Goal: Task Accomplishment & Management: Use online tool/utility

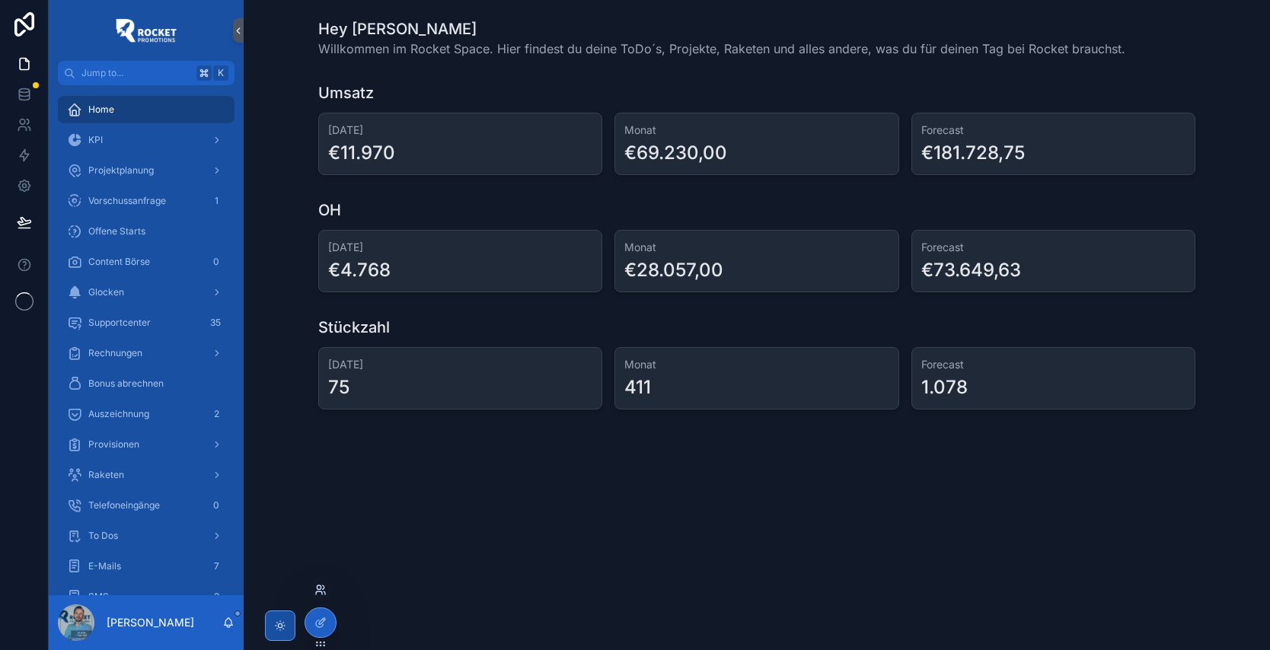
click at [323, 585] on icon at bounding box center [324, 587] width 2 height 4
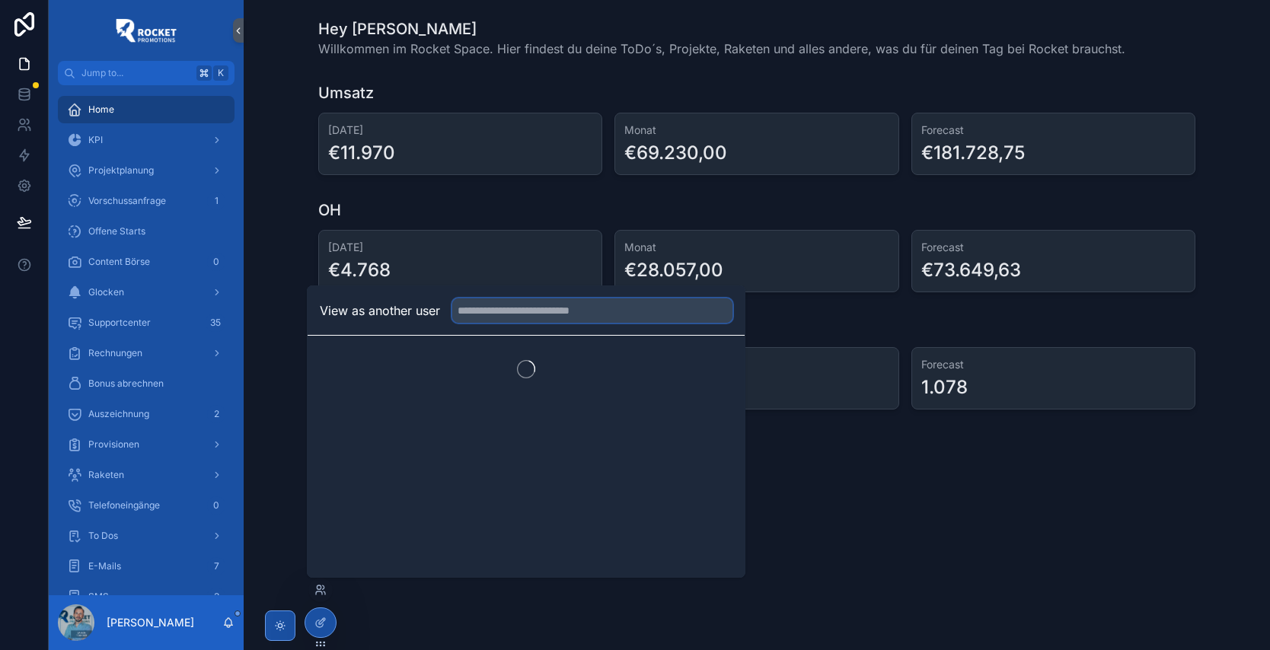
click at [561, 315] on input "text" at bounding box center [592, 310] width 280 height 24
type input "***"
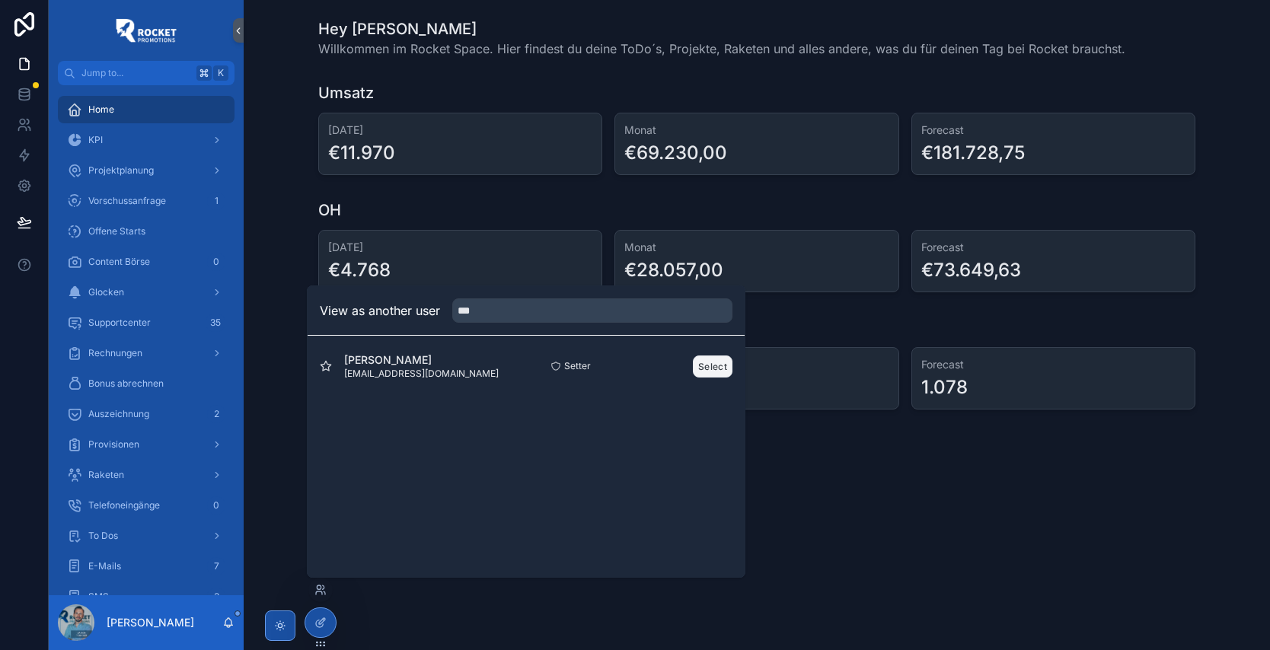
click at [709, 367] on button "Select" at bounding box center [713, 366] width 40 height 22
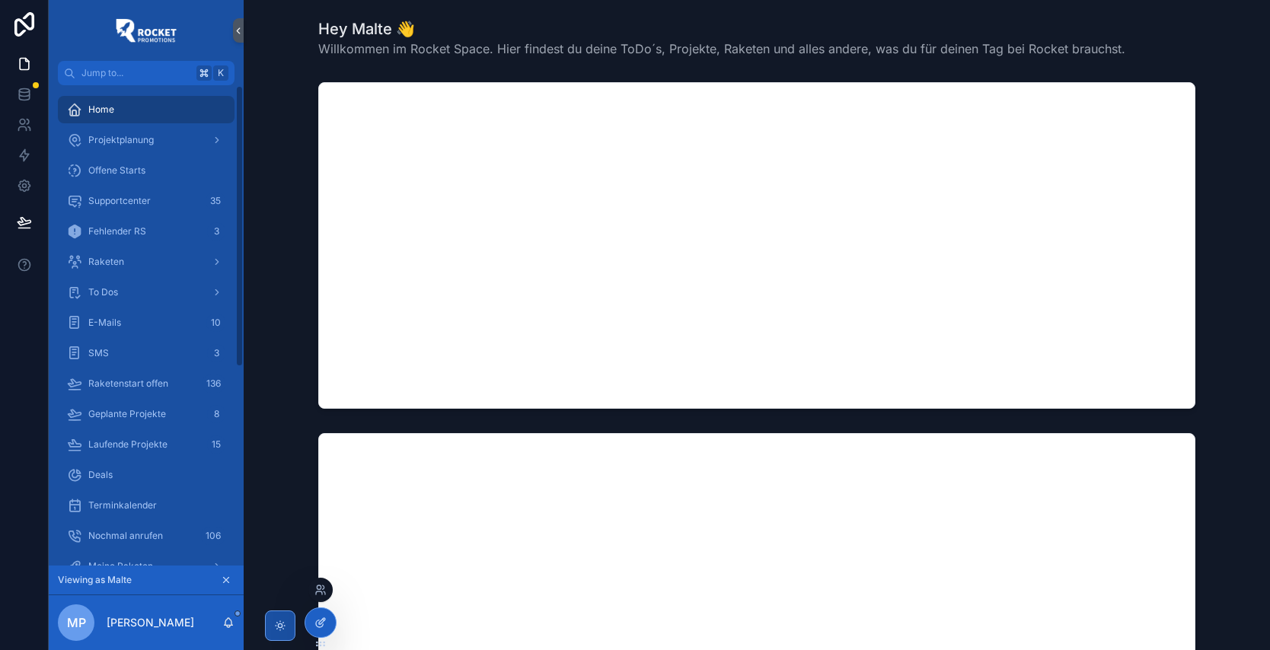
click at [320, 621] on icon at bounding box center [322, 621] width 6 height 6
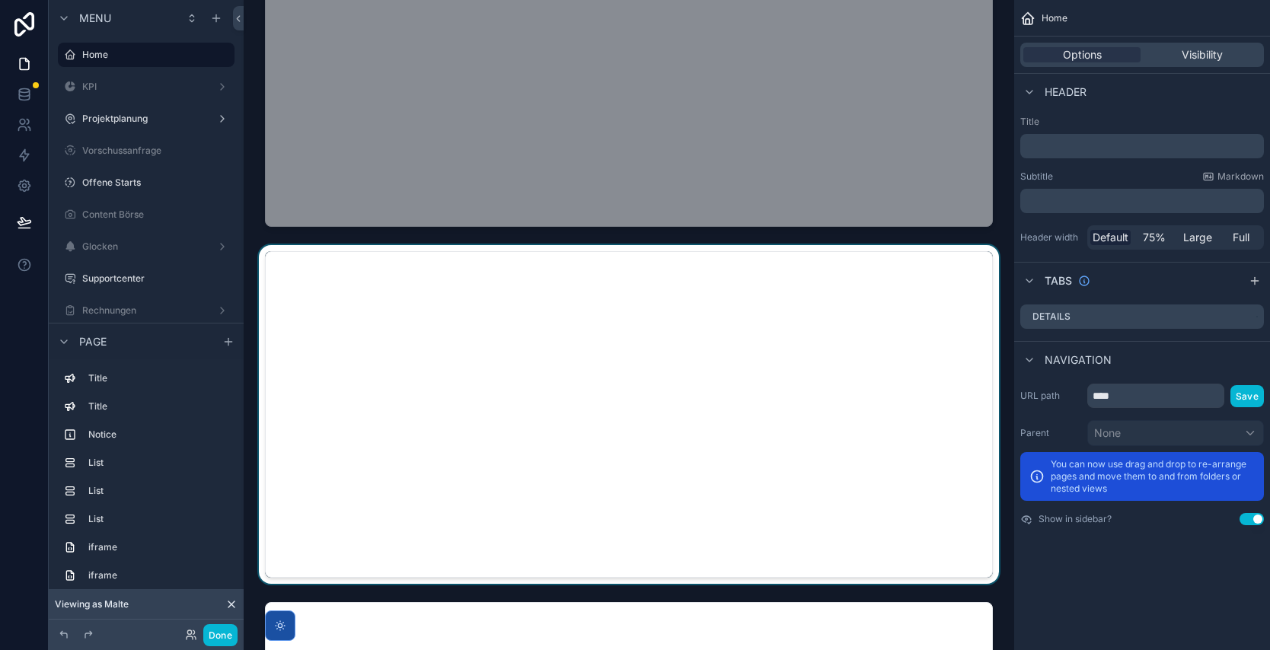
scroll to position [1523, 0]
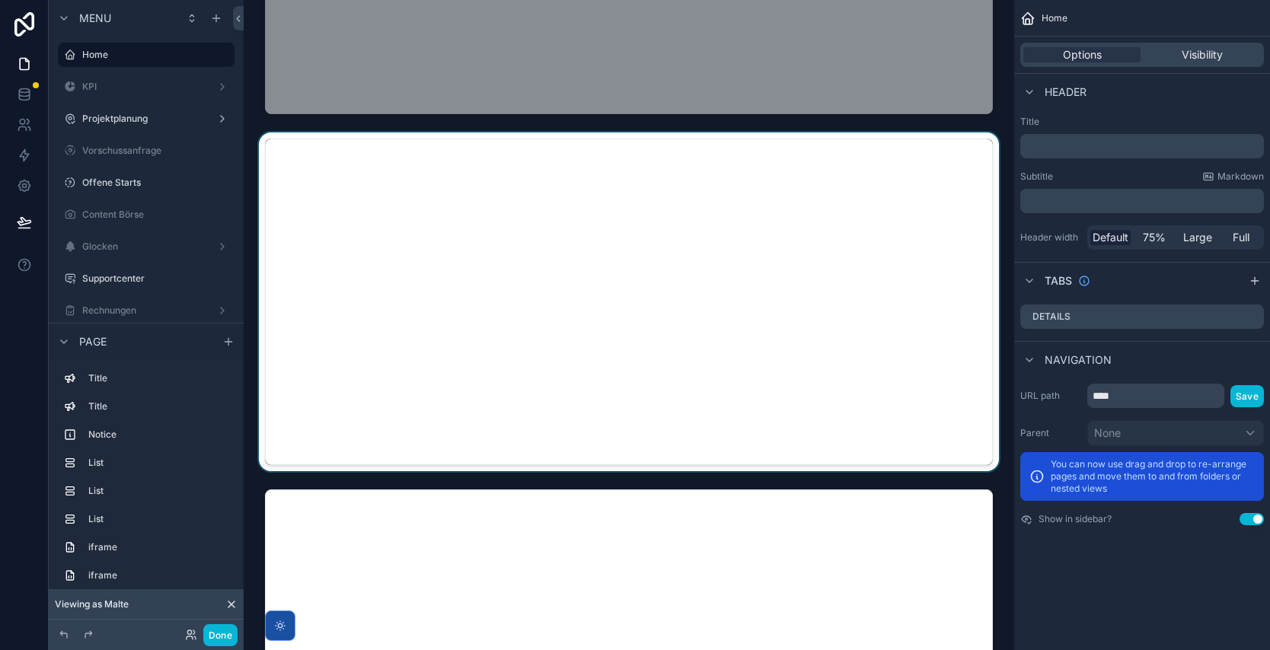
click at [655, 276] on div "scrollable content" at bounding box center [629, 301] width 746 height 339
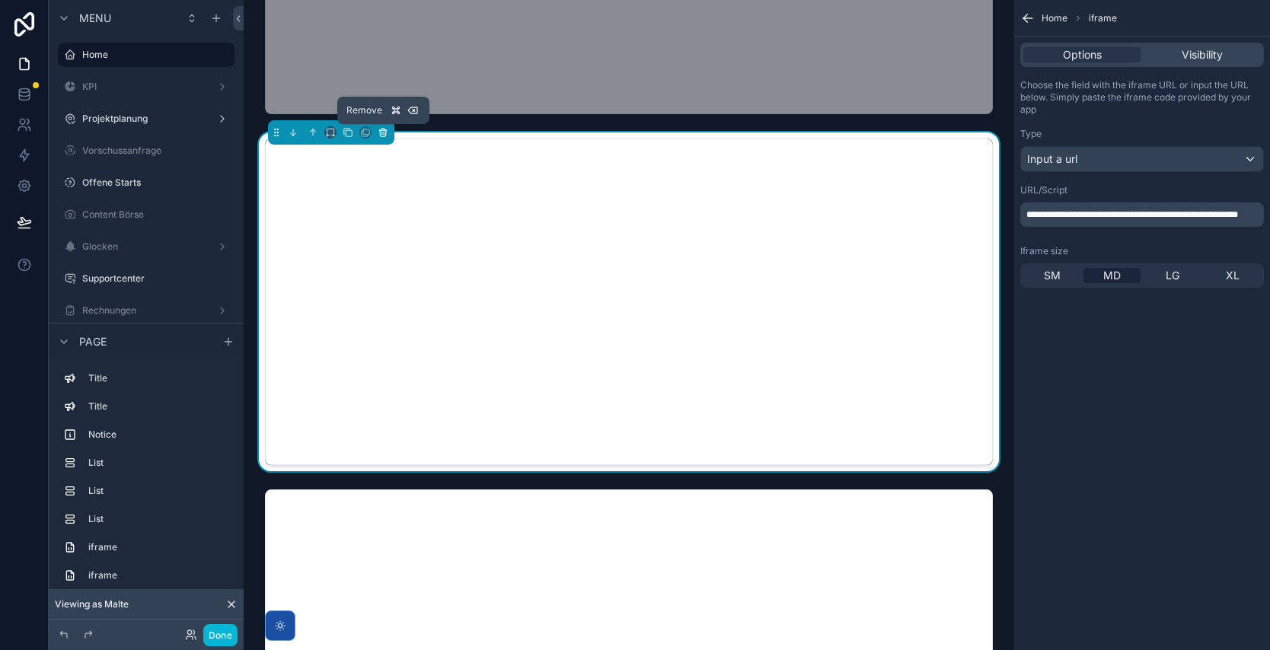
click at [384, 131] on icon "scrollable content" at bounding box center [383, 132] width 11 height 11
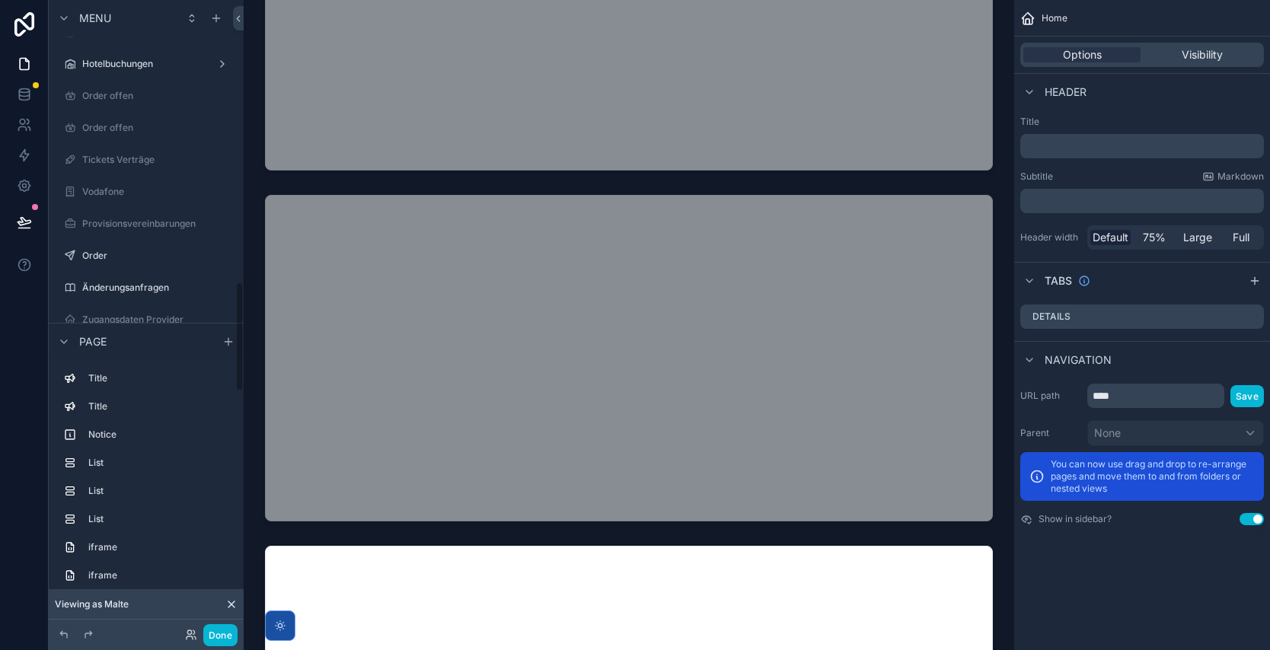
scroll to position [1636, 0]
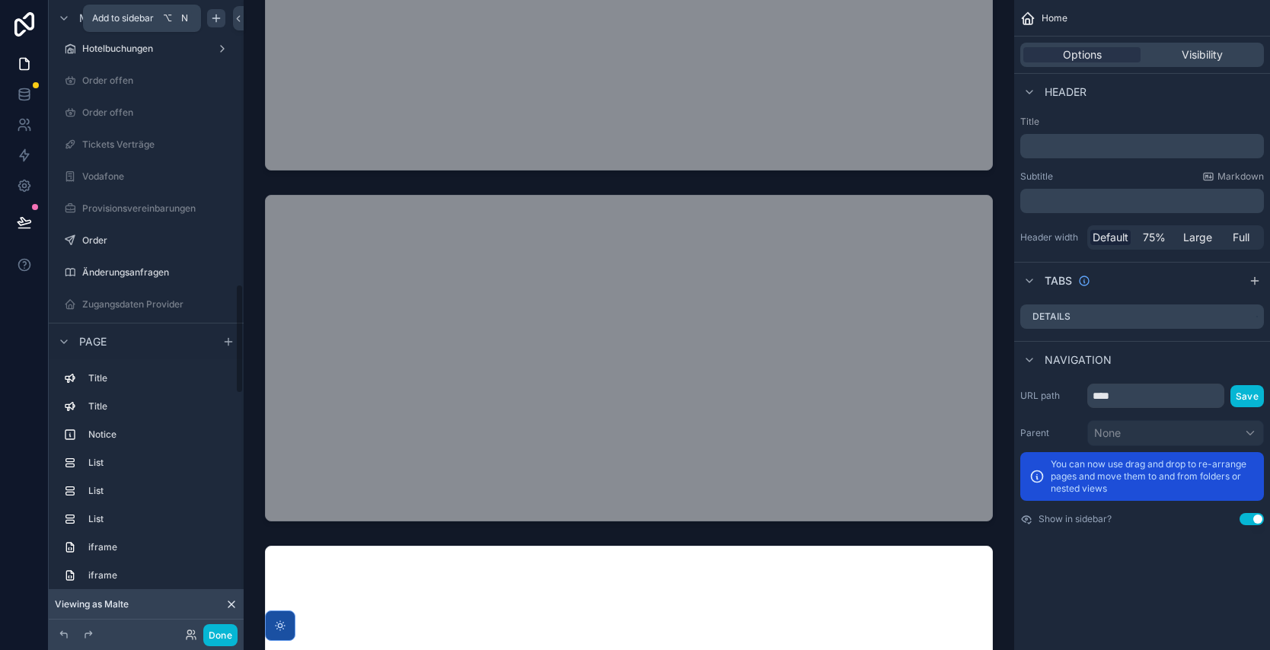
click at [217, 20] on icon "scrollable content" at bounding box center [216, 18] width 12 height 12
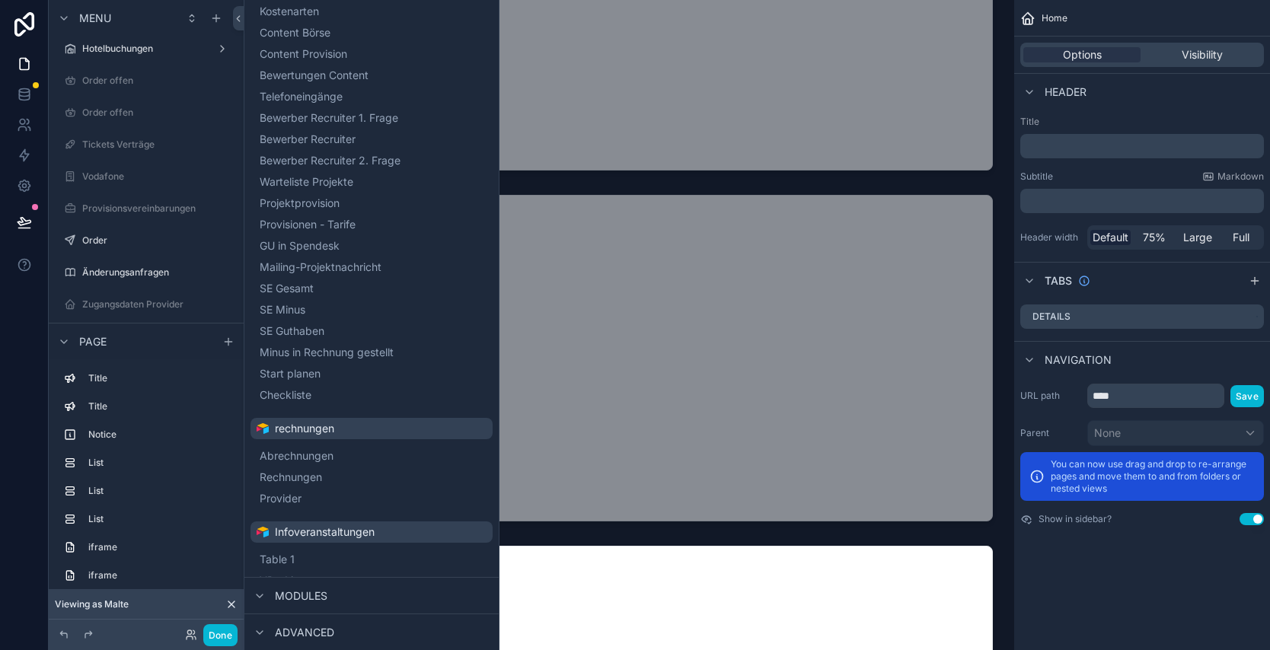
scroll to position [2267, 0]
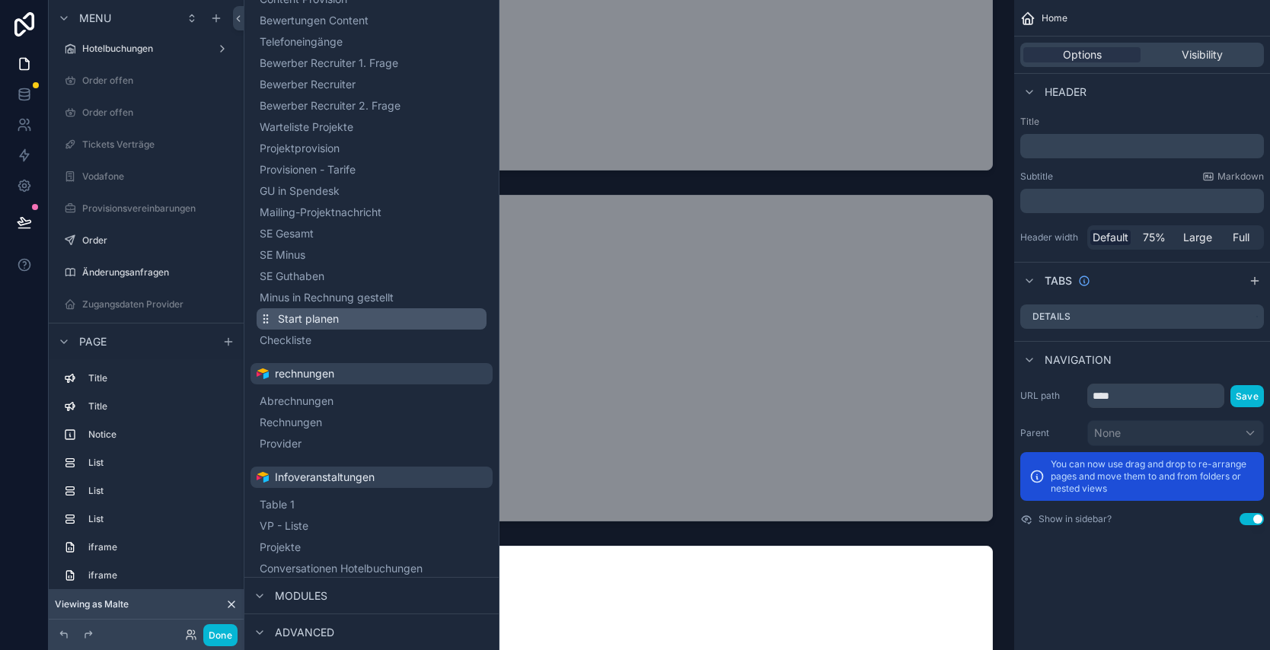
click at [313, 314] on span "Start planen" at bounding box center [308, 318] width 61 height 15
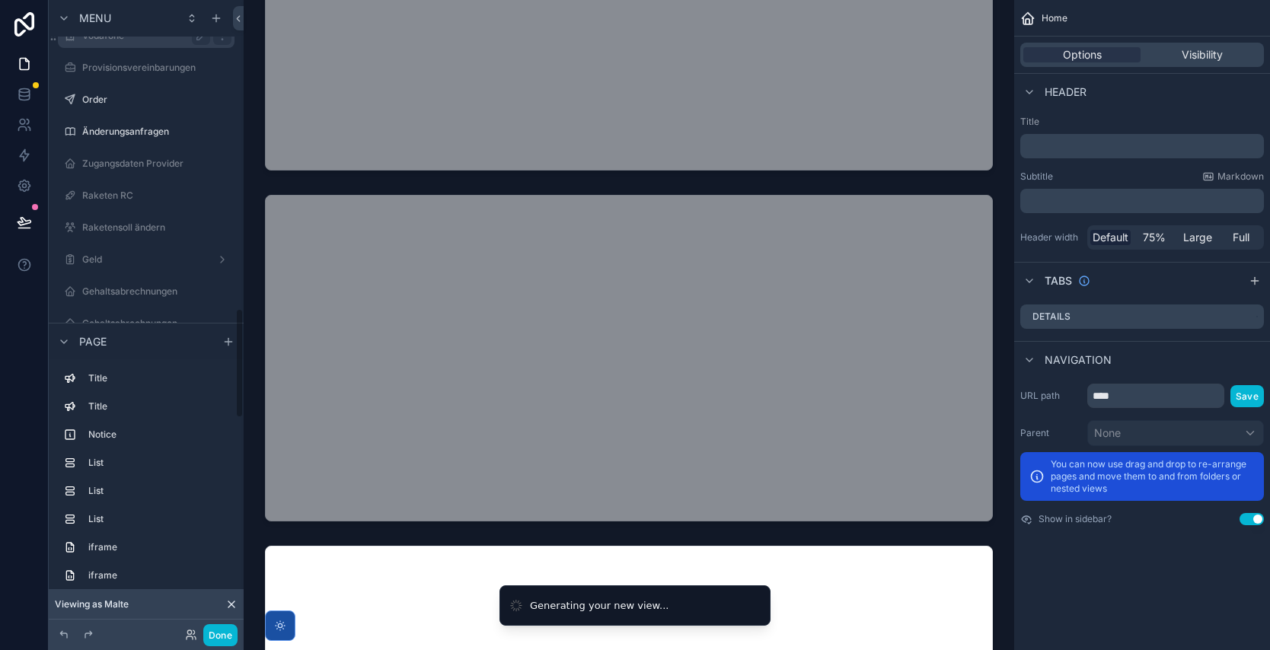
scroll to position [1822, 0]
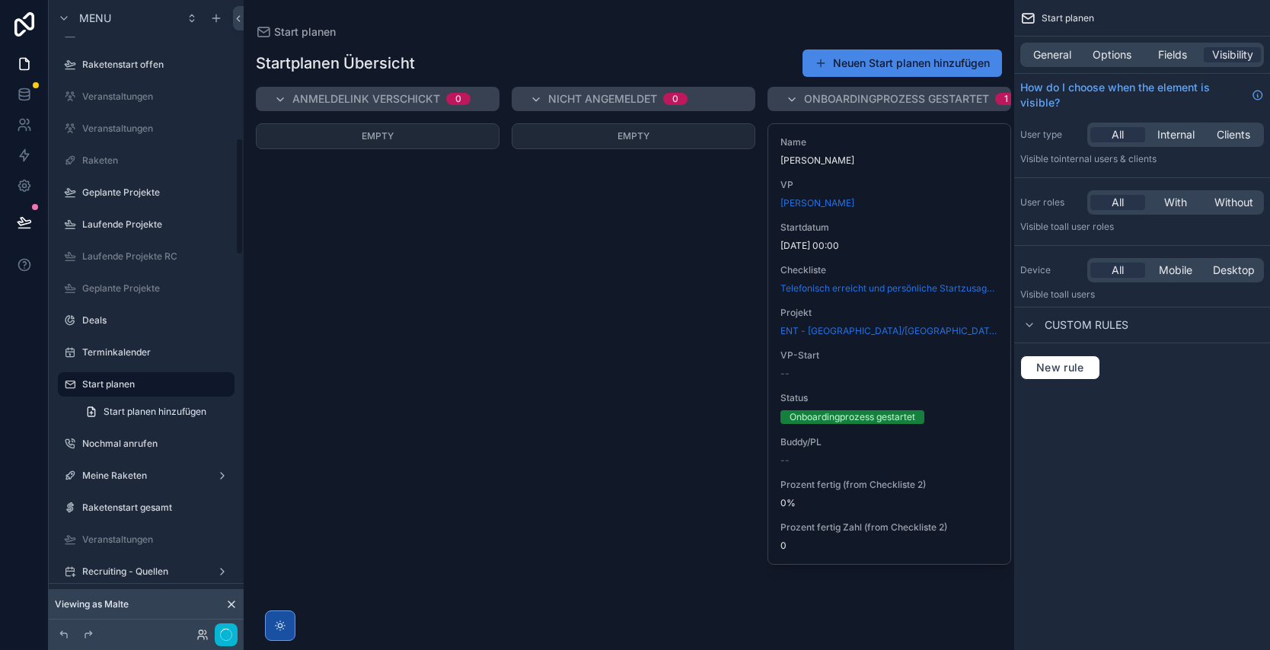
scroll to position [745, 0]
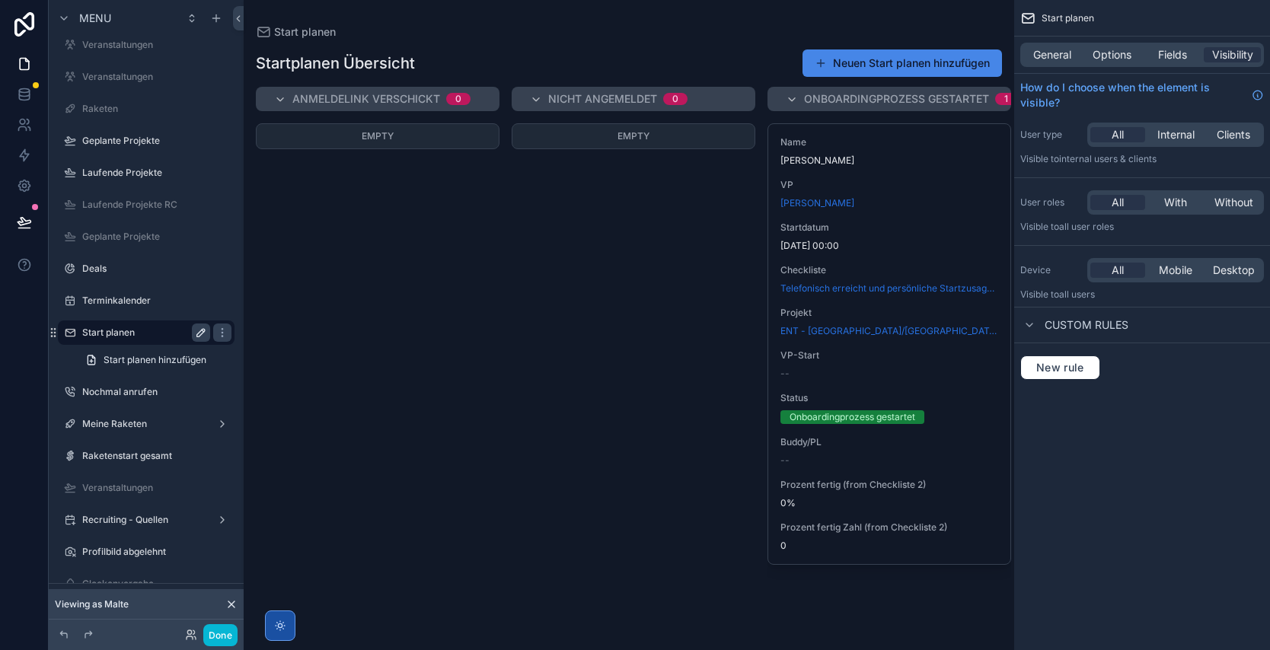
drag, startPoint x: 168, startPoint y: 333, endPoint x: 201, endPoint y: 331, distance: 32.8
click at [168, 333] on label "Start planen" at bounding box center [143, 333] width 122 height 12
click at [626, 254] on div "scrollable content" at bounding box center [629, 325] width 770 height 650
drag, startPoint x: 1122, startPoint y: 57, endPoint x: 1108, endPoint y: 58, distance: 13.7
click at [1121, 57] on span "Options" at bounding box center [1111, 54] width 39 height 15
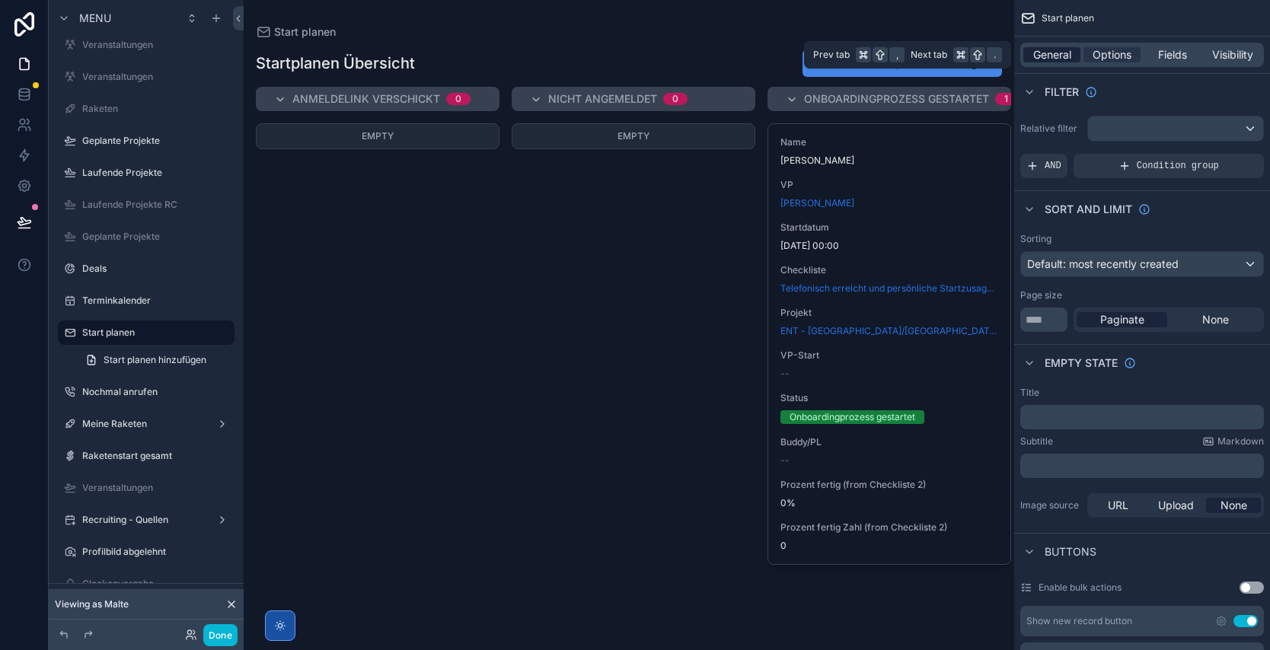
click at [1063, 59] on span "General" at bounding box center [1052, 54] width 38 height 15
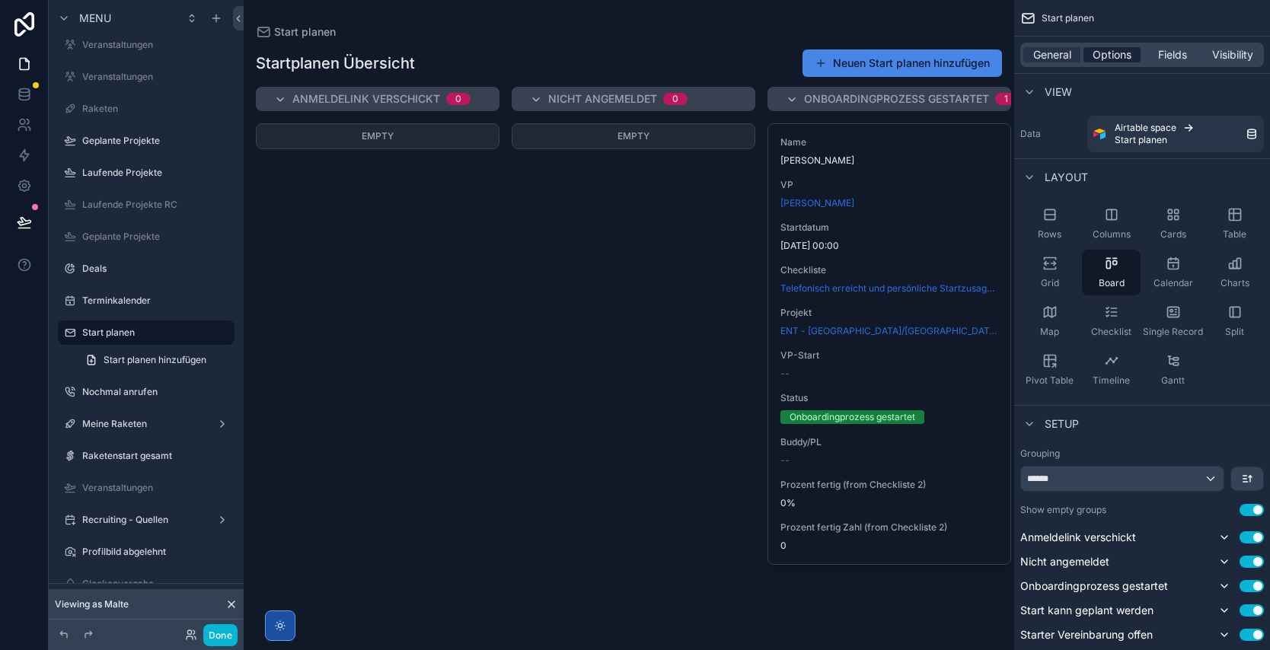
click at [1095, 51] on span "Options" at bounding box center [1111, 54] width 39 height 15
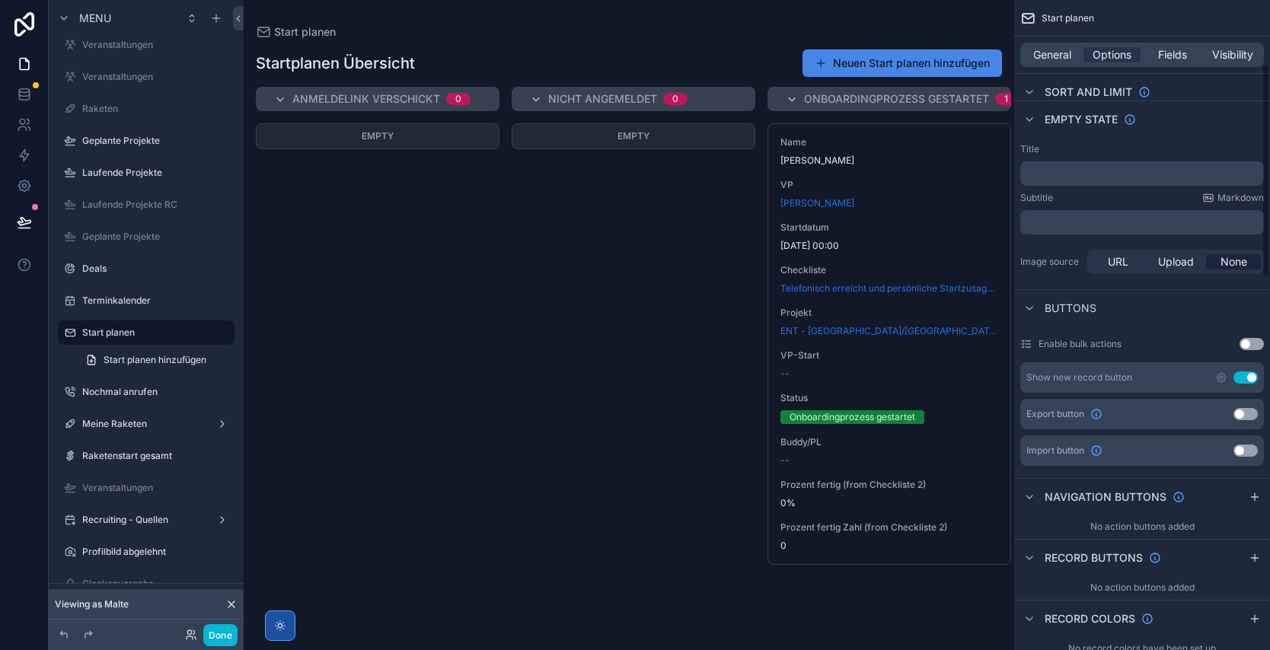
scroll to position [257, 0]
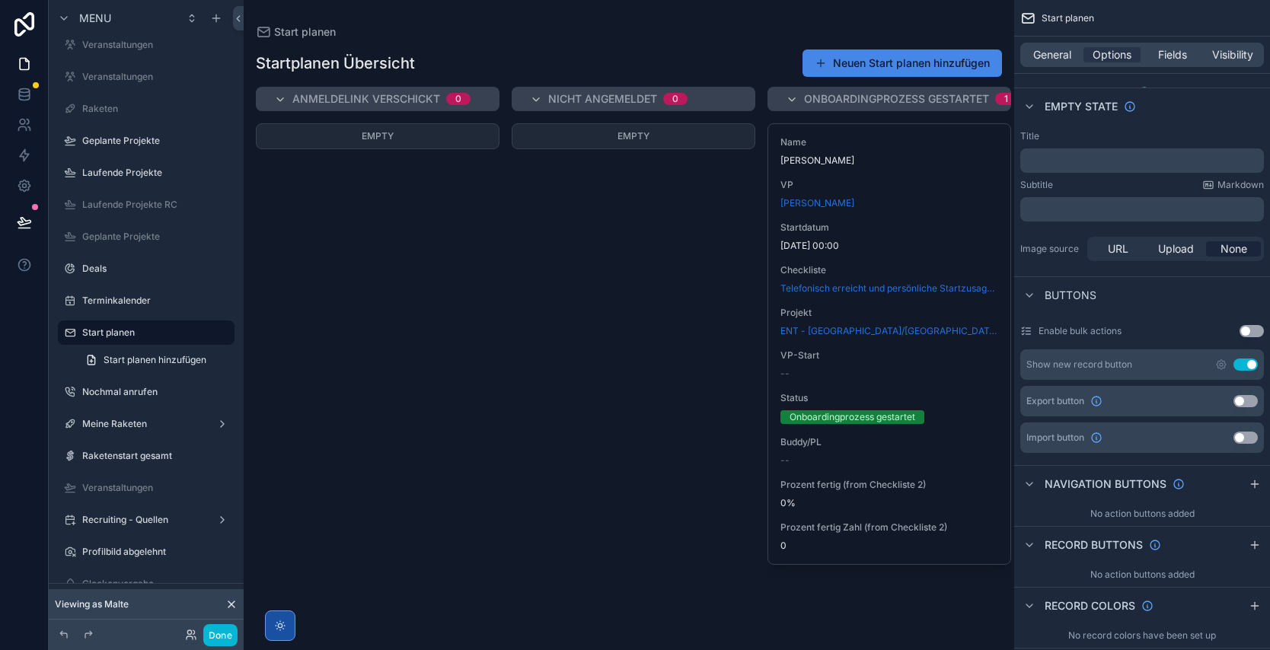
click at [1245, 365] on button "Use setting" at bounding box center [1245, 364] width 24 height 12
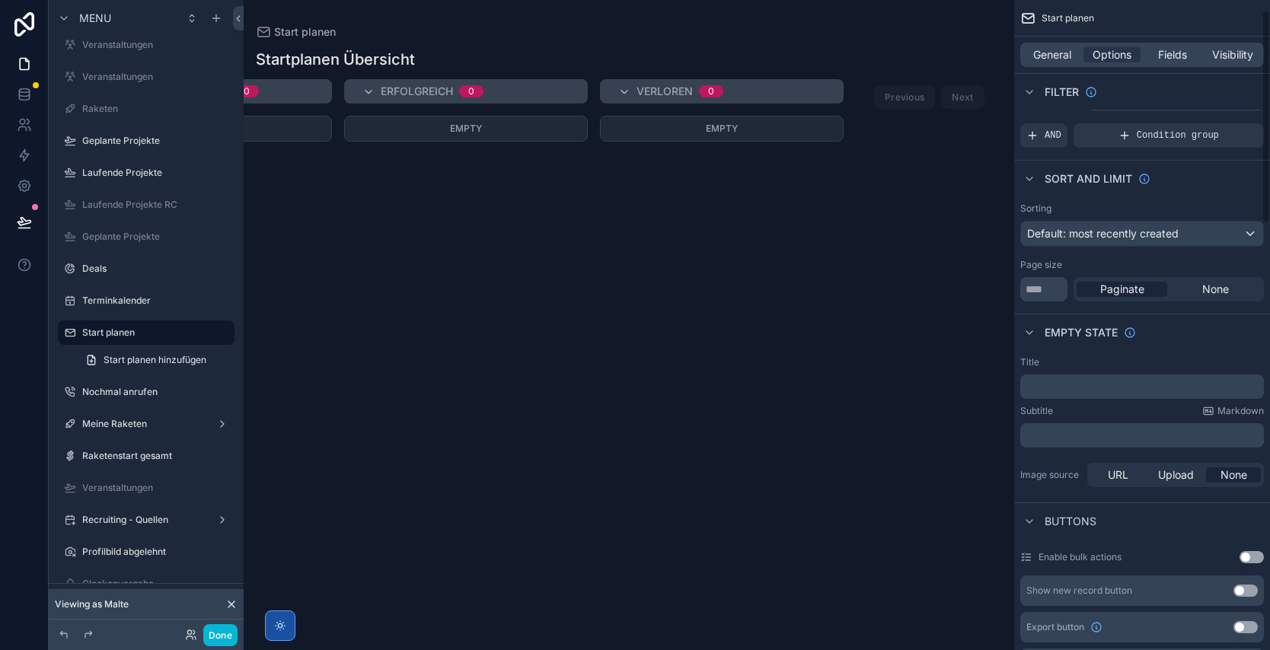
scroll to position [0, 0]
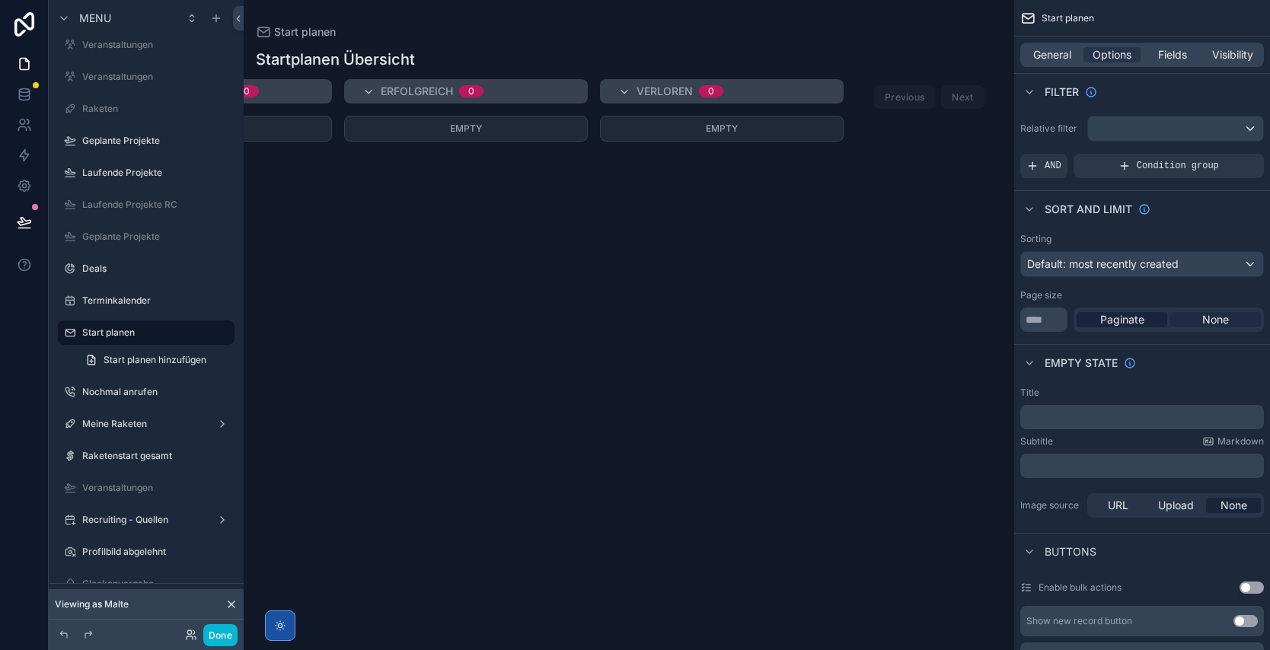
click at [1213, 317] on span "None" at bounding box center [1215, 319] width 27 height 15
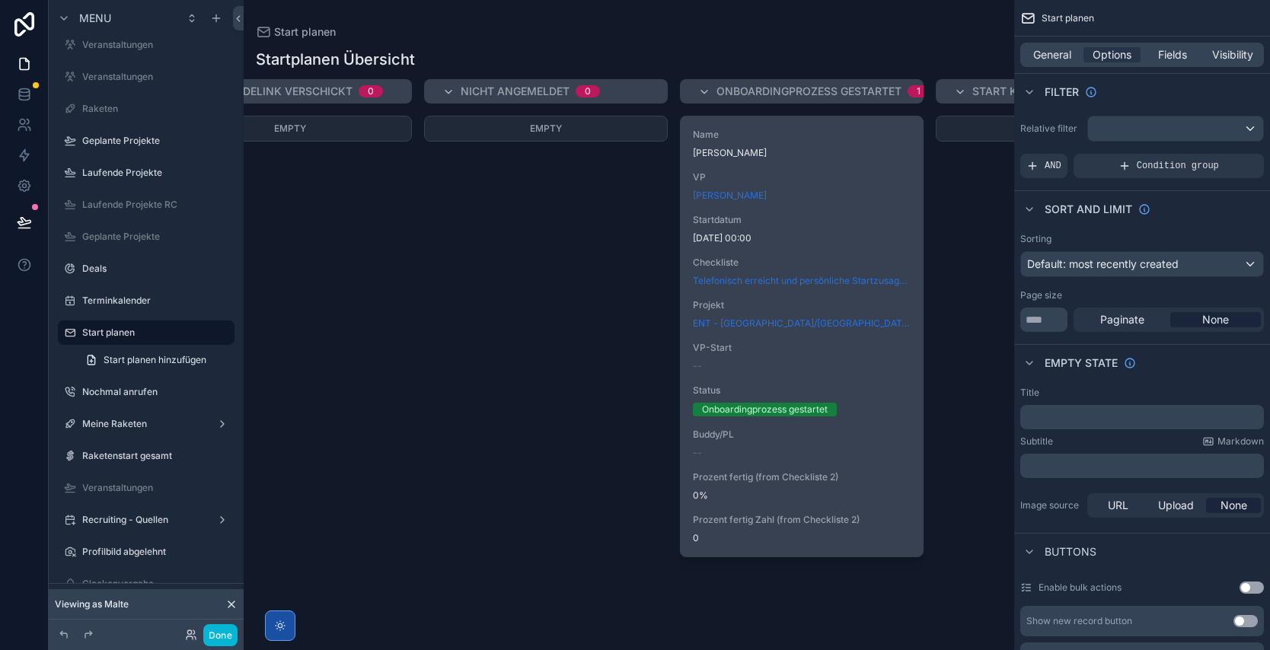
scroll to position [0, 96]
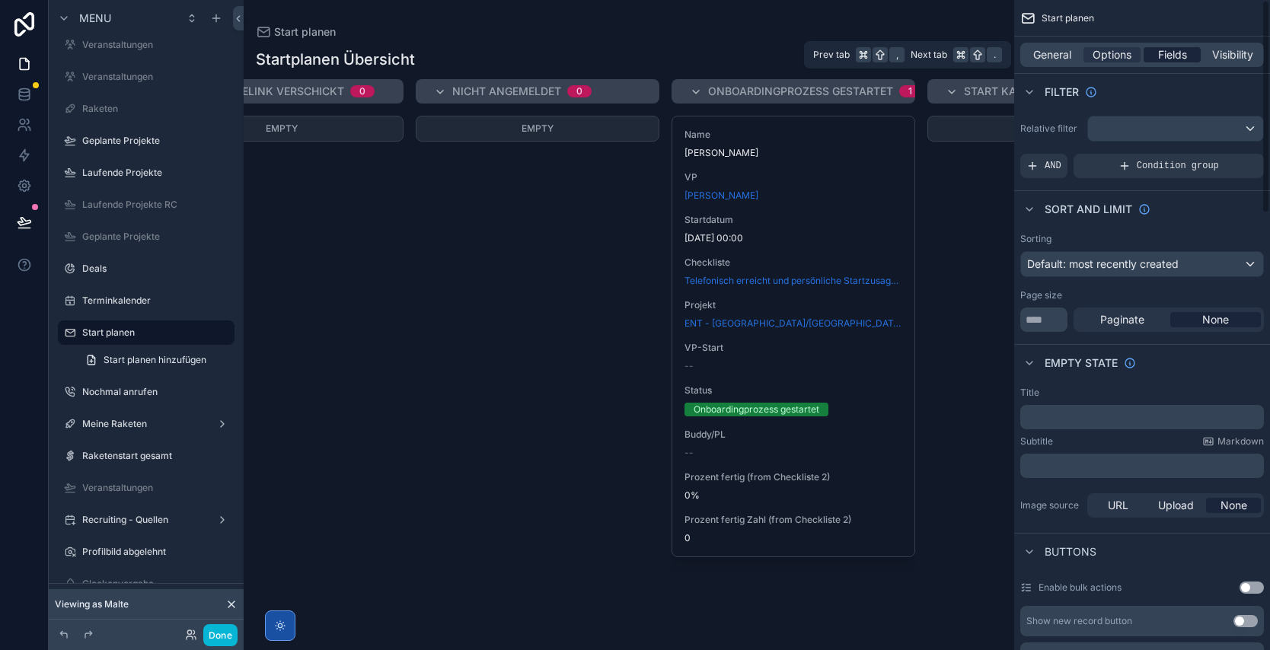
click at [1181, 53] on span "Fields" at bounding box center [1172, 54] width 29 height 15
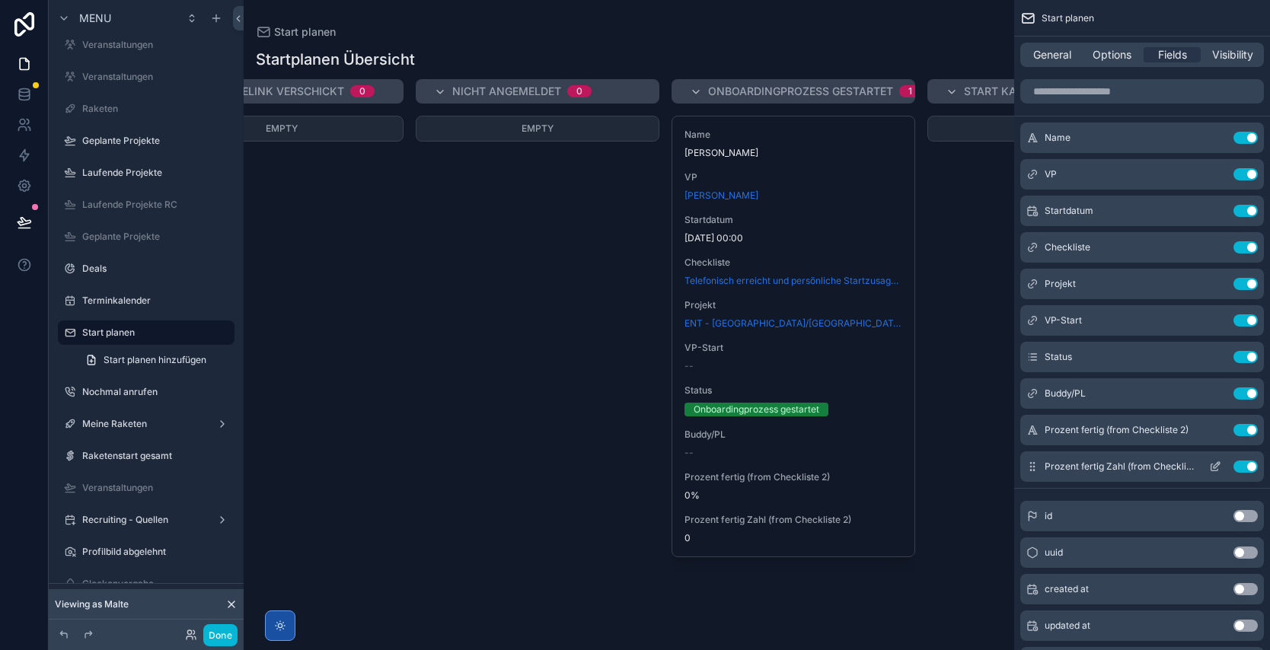
click at [1242, 465] on button "Use setting" at bounding box center [1245, 466] width 24 height 12
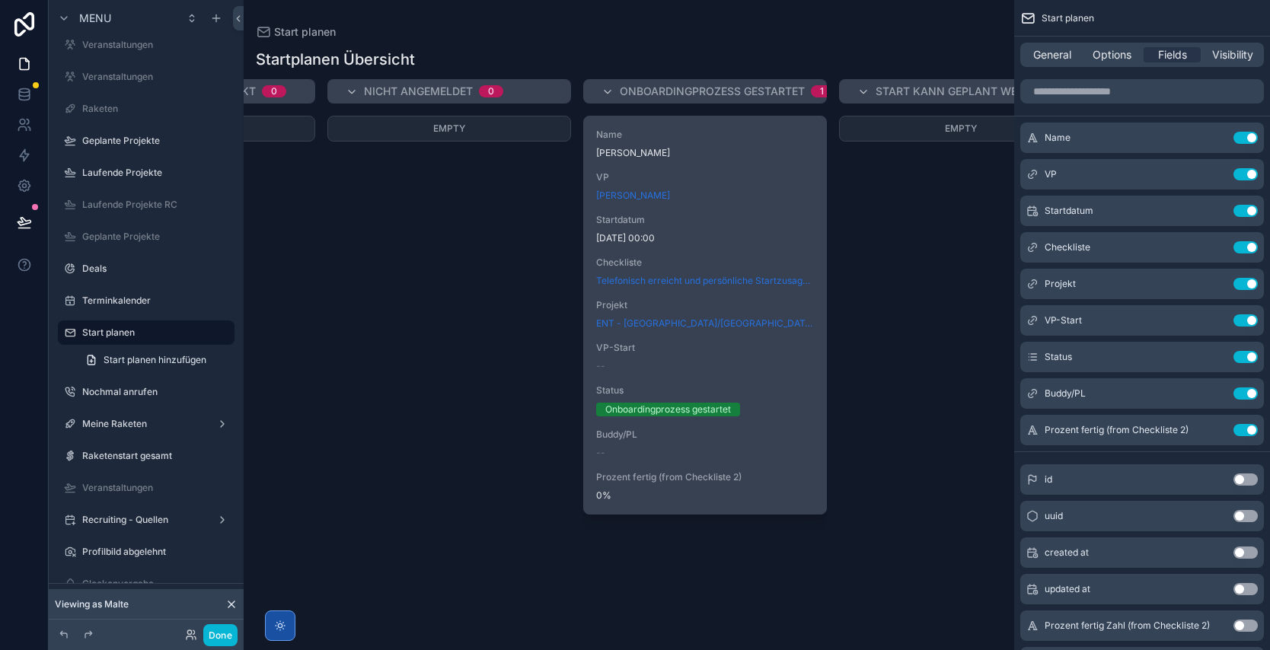
scroll to position [0, 188]
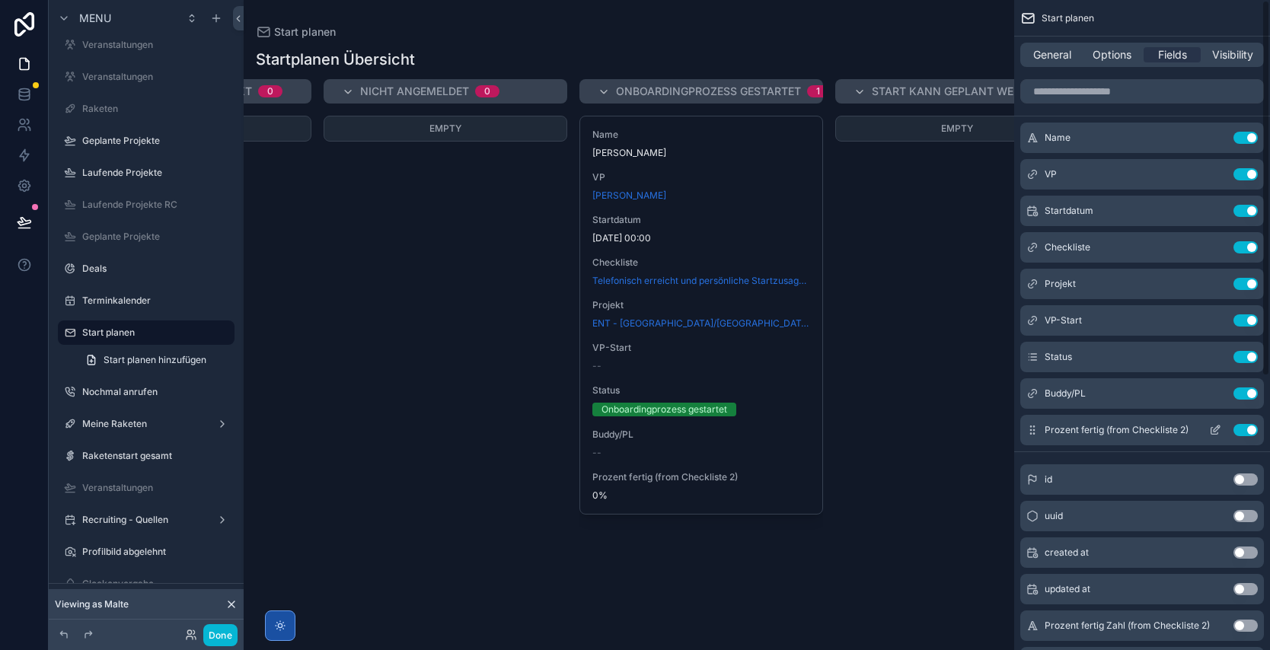
click at [1214, 429] on icon "scrollable content" at bounding box center [1215, 430] width 12 height 12
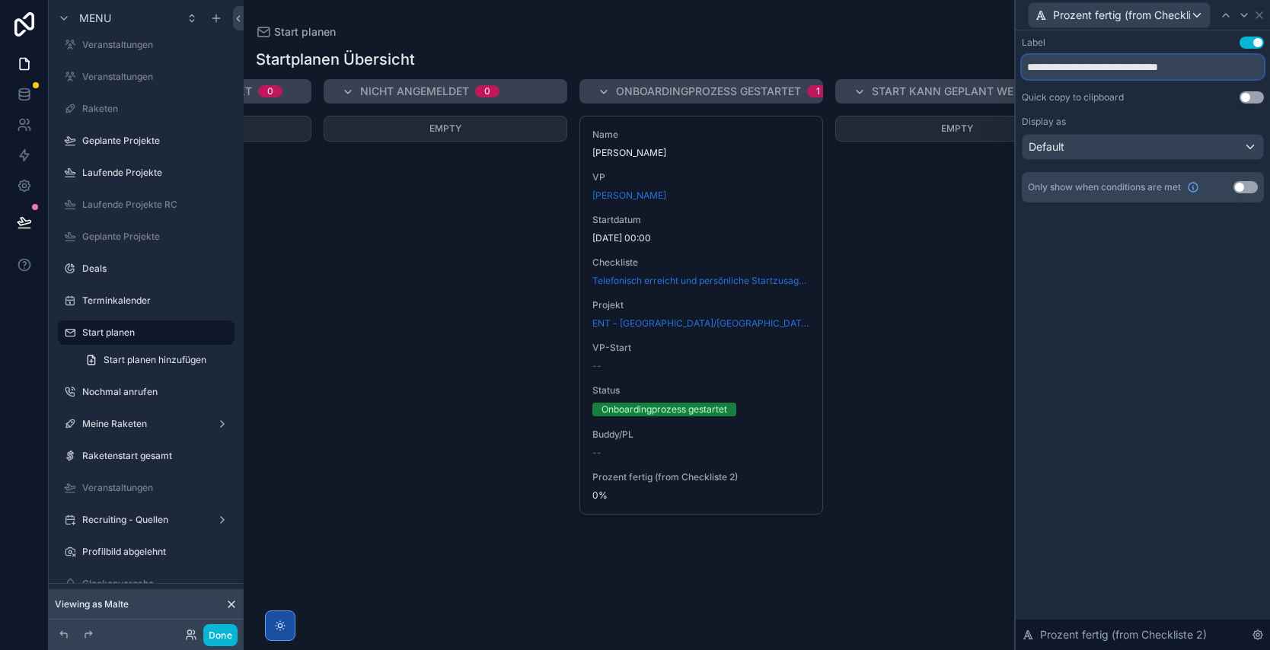
drag, startPoint x: 1098, startPoint y: 66, endPoint x: 1210, endPoint y: 68, distance: 112.7
click at [1210, 68] on input "**********" at bounding box center [1142, 67] width 242 height 24
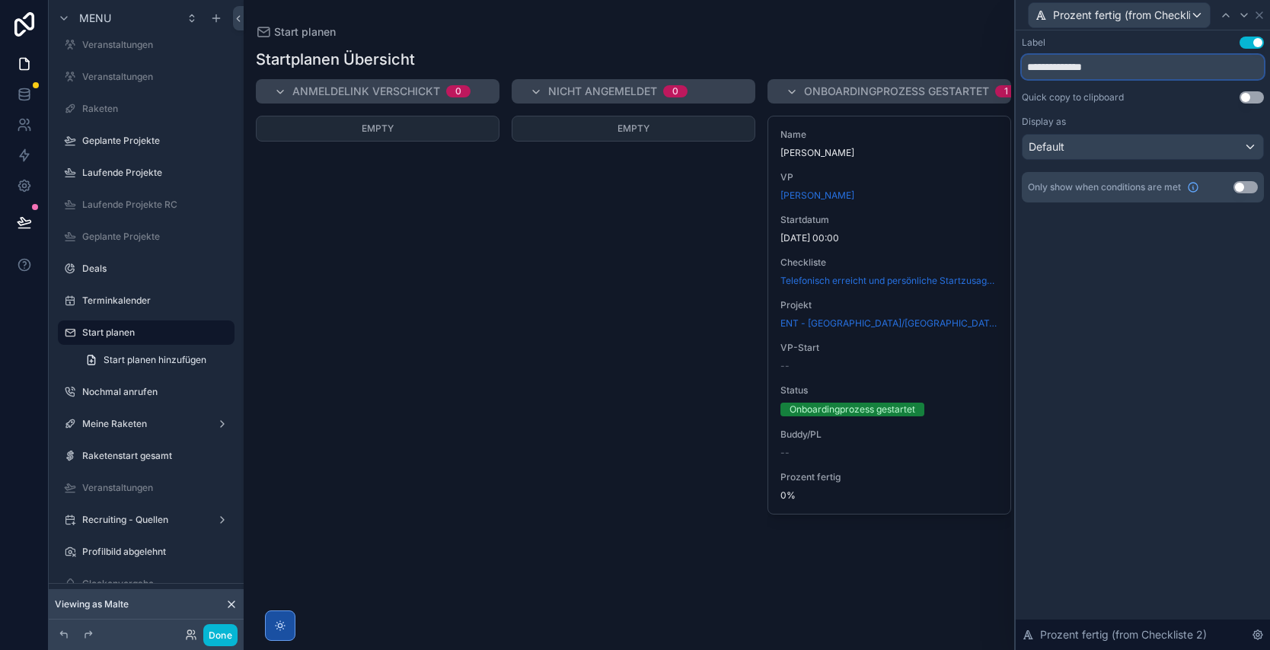
type input "**********"
click at [1115, 148] on div "Default" at bounding box center [1142, 147] width 241 height 24
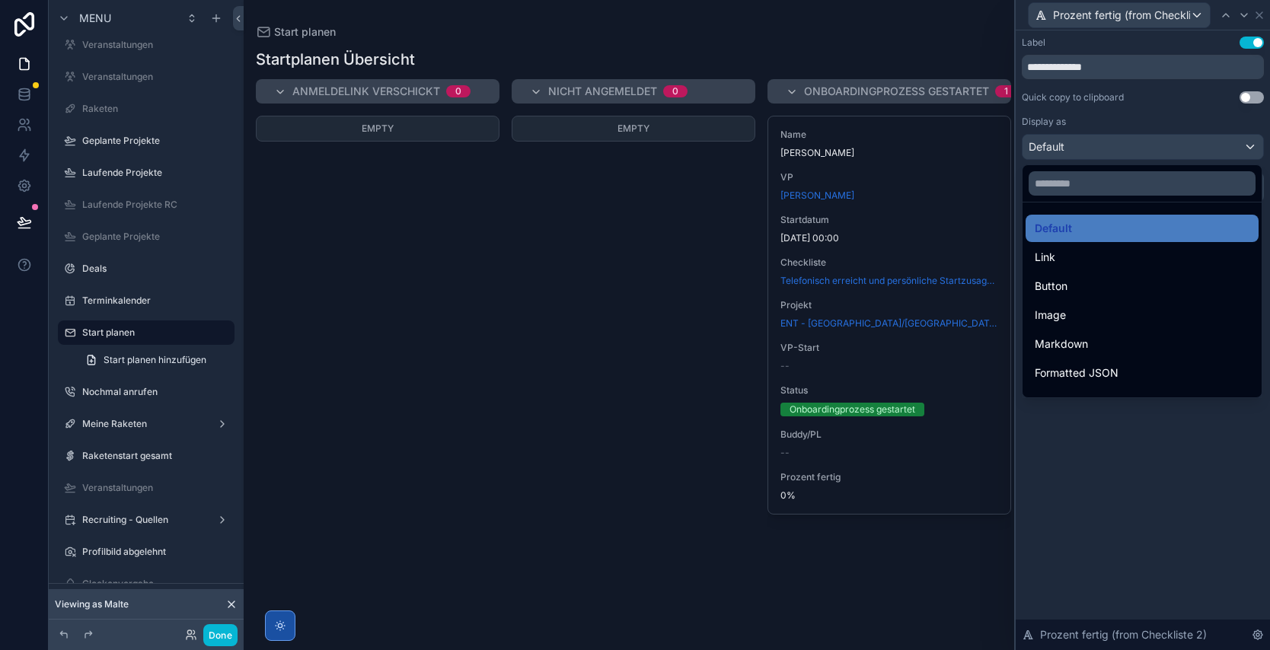
click at [1135, 459] on div at bounding box center [1142, 325] width 254 height 650
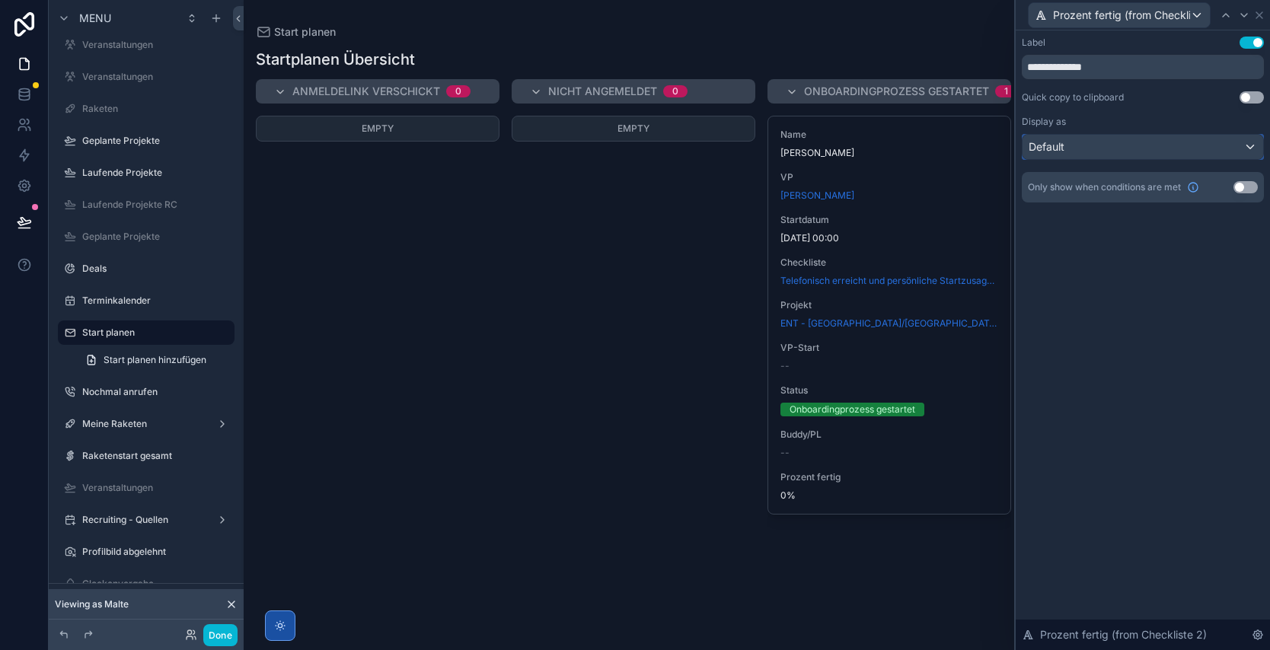
click at [1098, 151] on div "Default" at bounding box center [1142, 147] width 241 height 24
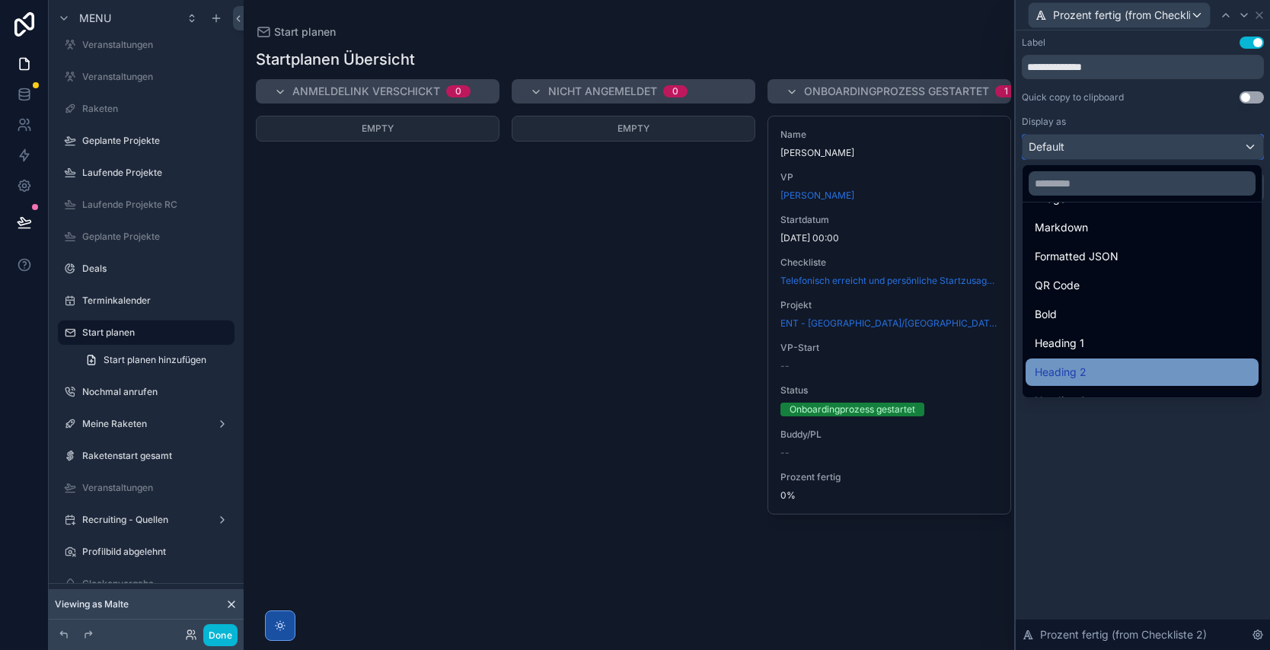
scroll to position [166, 0]
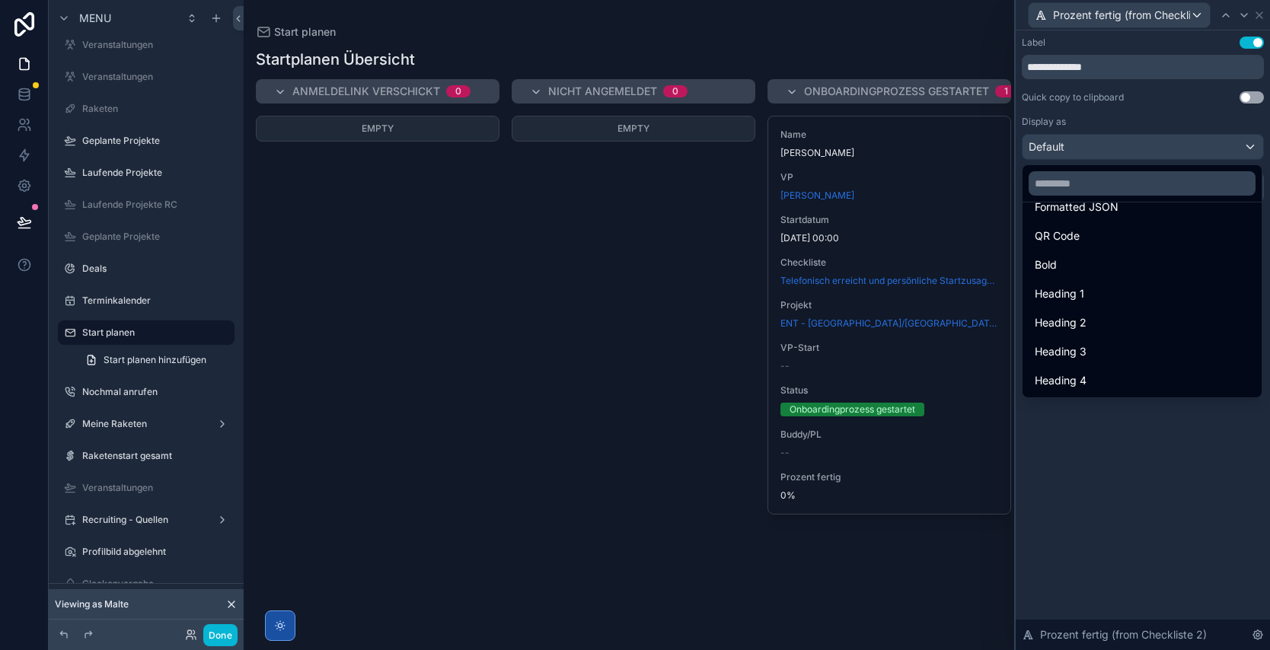
drag, startPoint x: 1107, startPoint y: 485, endPoint x: 1244, endPoint y: 114, distance: 395.2
click at [1107, 484] on div at bounding box center [1142, 325] width 254 height 650
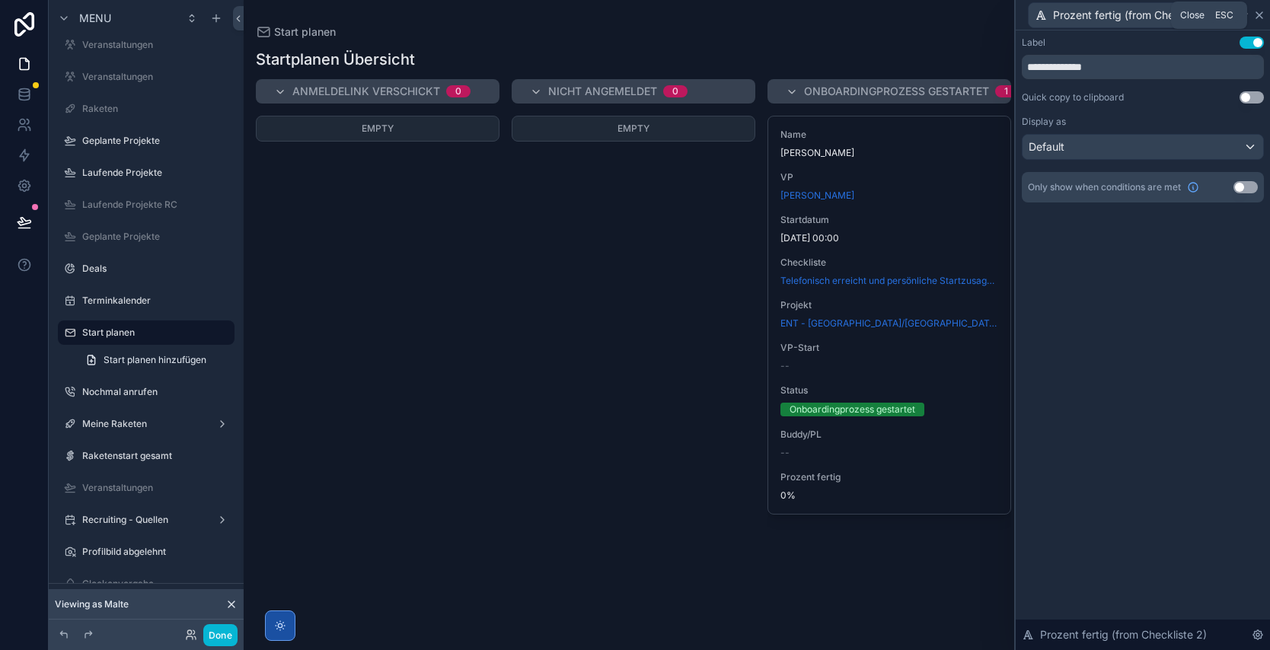
click at [1258, 15] on icon at bounding box center [1259, 15] width 6 height 6
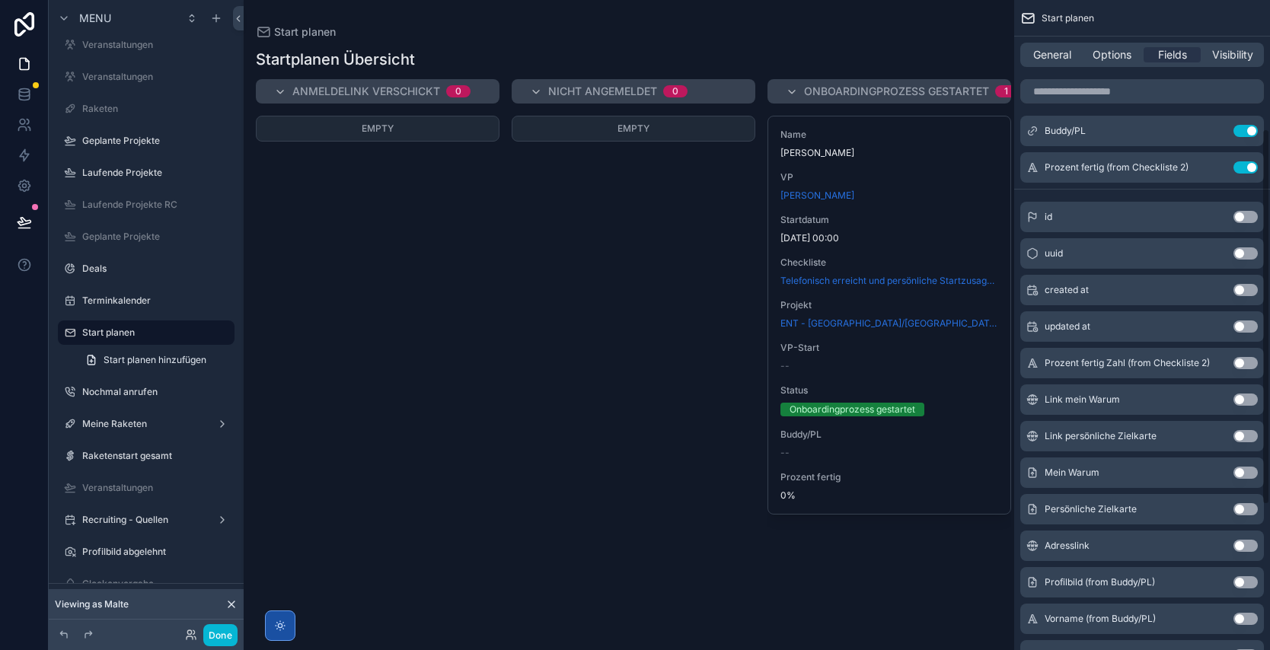
scroll to position [279, 0]
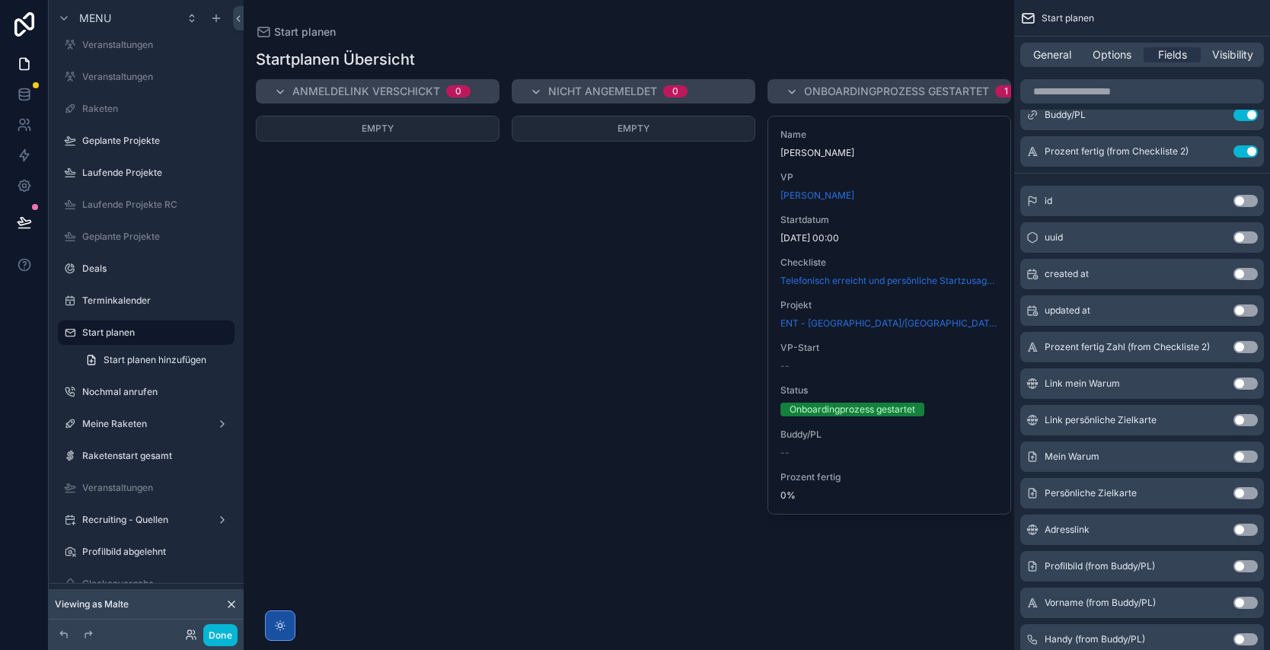
click at [1238, 344] on button "Use setting" at bounding box center [1245, 347] width 24 height 12
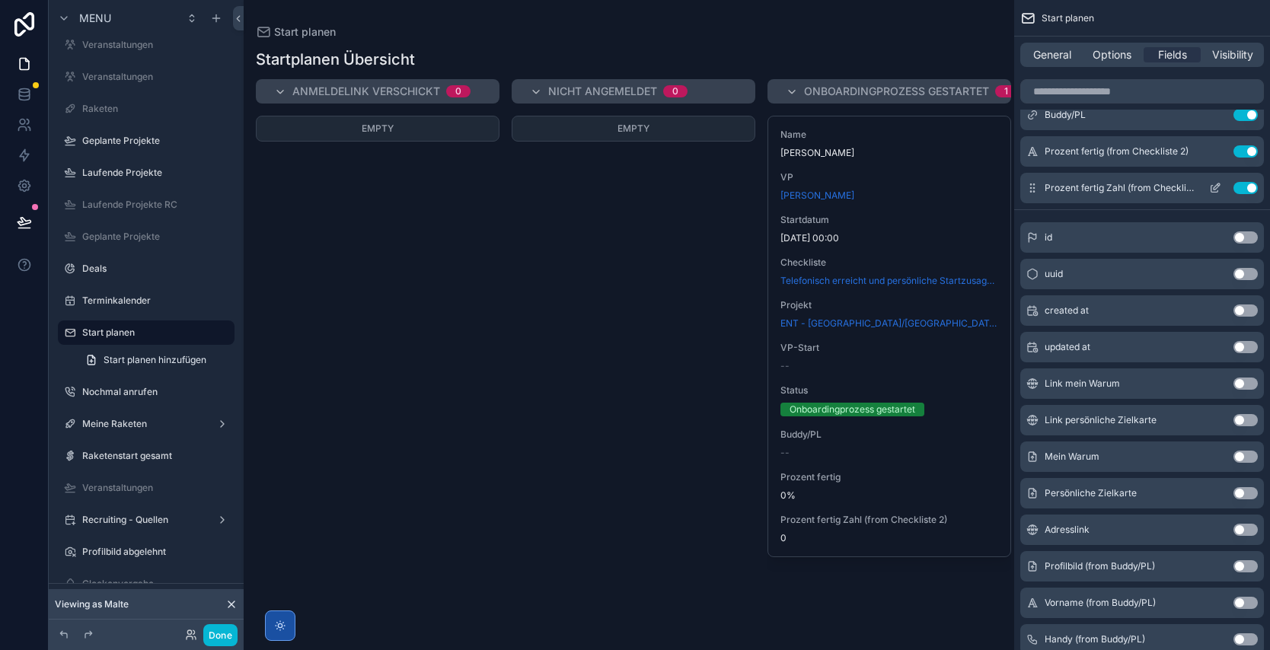
click at [1212, 188] on icon "scrollable content" at bounding box center [1215, 188] width 12 height 12
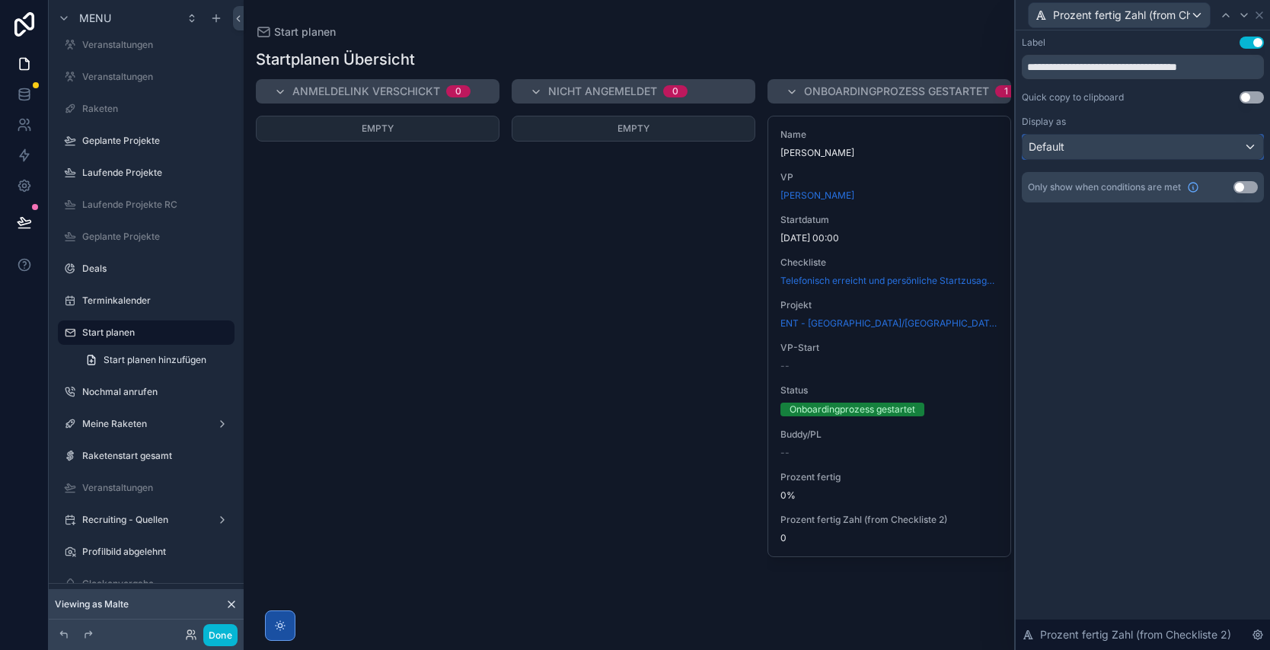
click at [1156, 150] on div "Default" at bounding box center [1142, 147] width 241 height 24
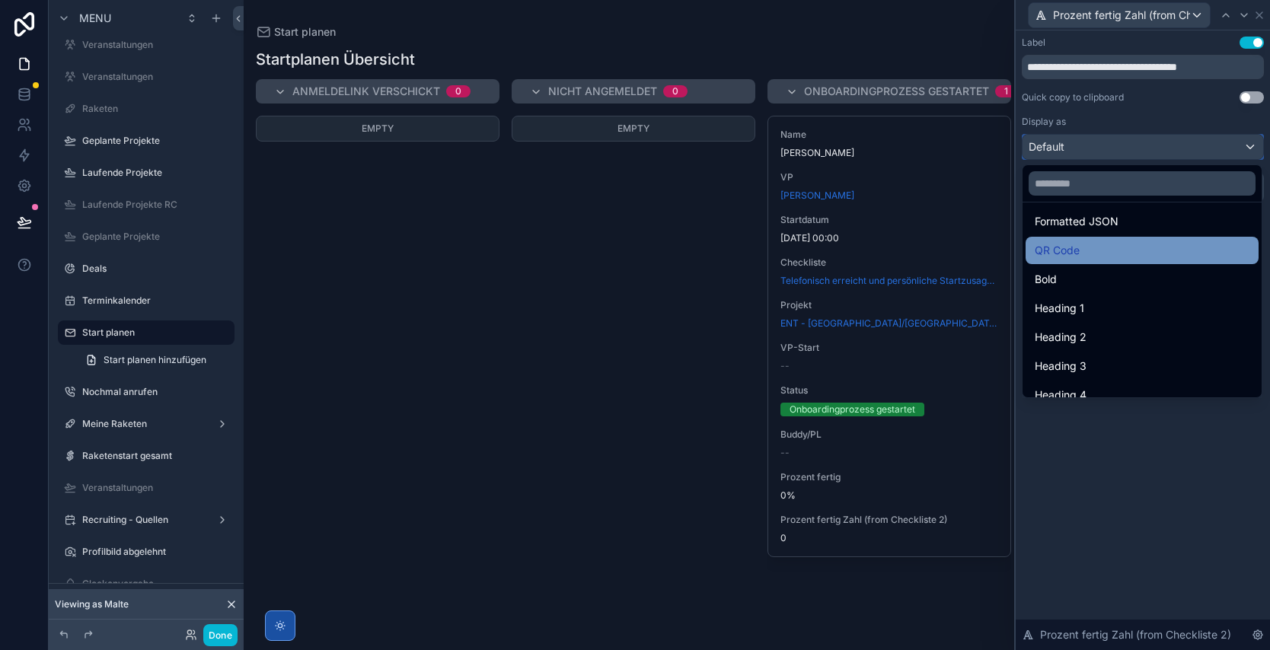
scroll to position [166, 0]
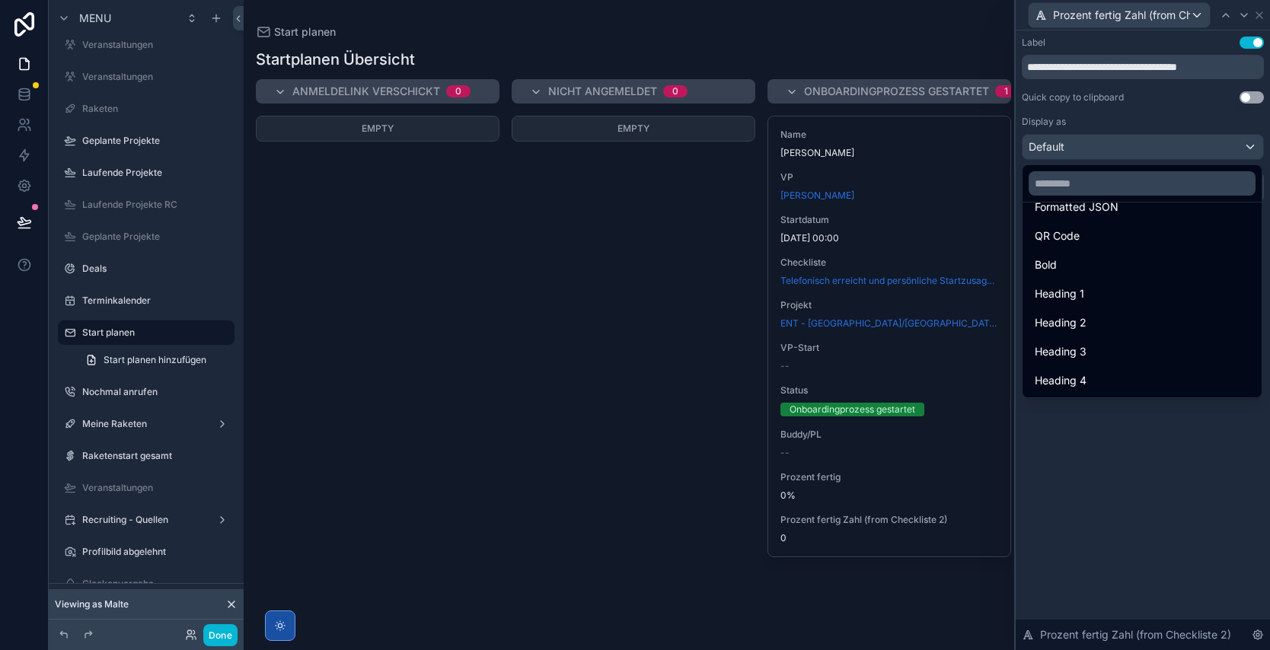
drag, startPoint x: 1110, startPoint y: 509, endPoint x: 1107, endPoint y: 219, distance: 290.0
click at [1110, 509] on div at bounding box center [1142, 325] width 254 height 650
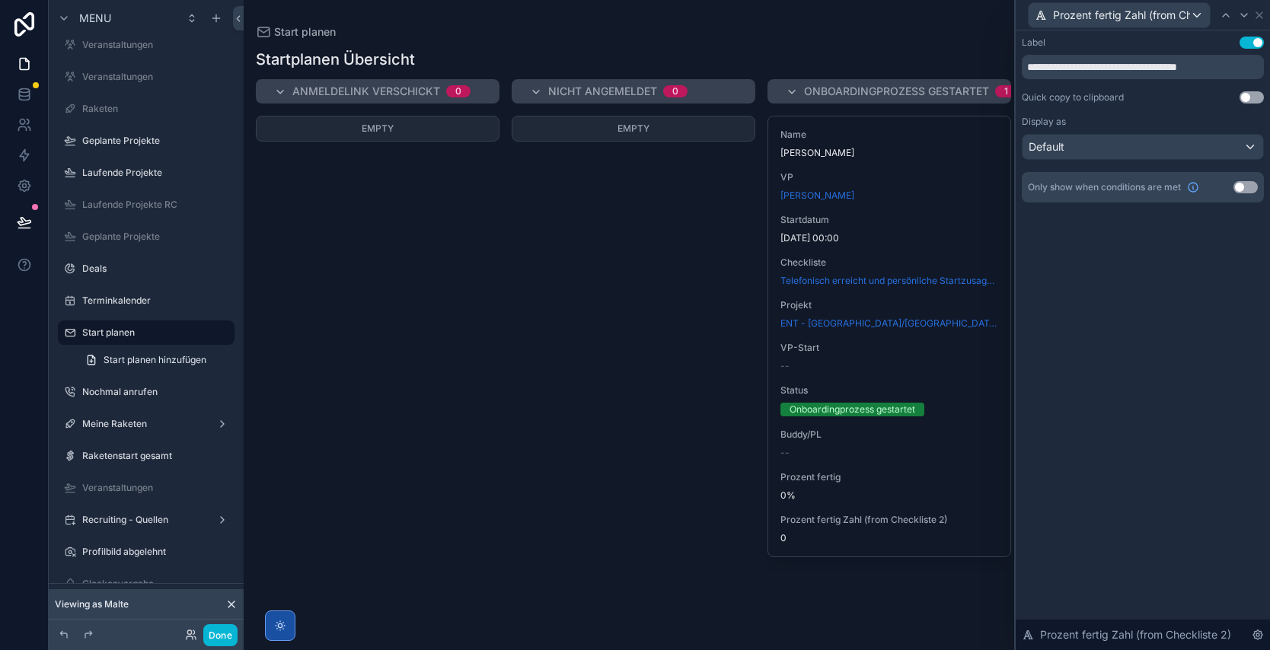
click at [1254, 45] on button "Use setting" at bounding box center [1251, 43] width 24 height 12
click at [1261, 17] on icon at bounding box center [1259, 15] width 6 height 6
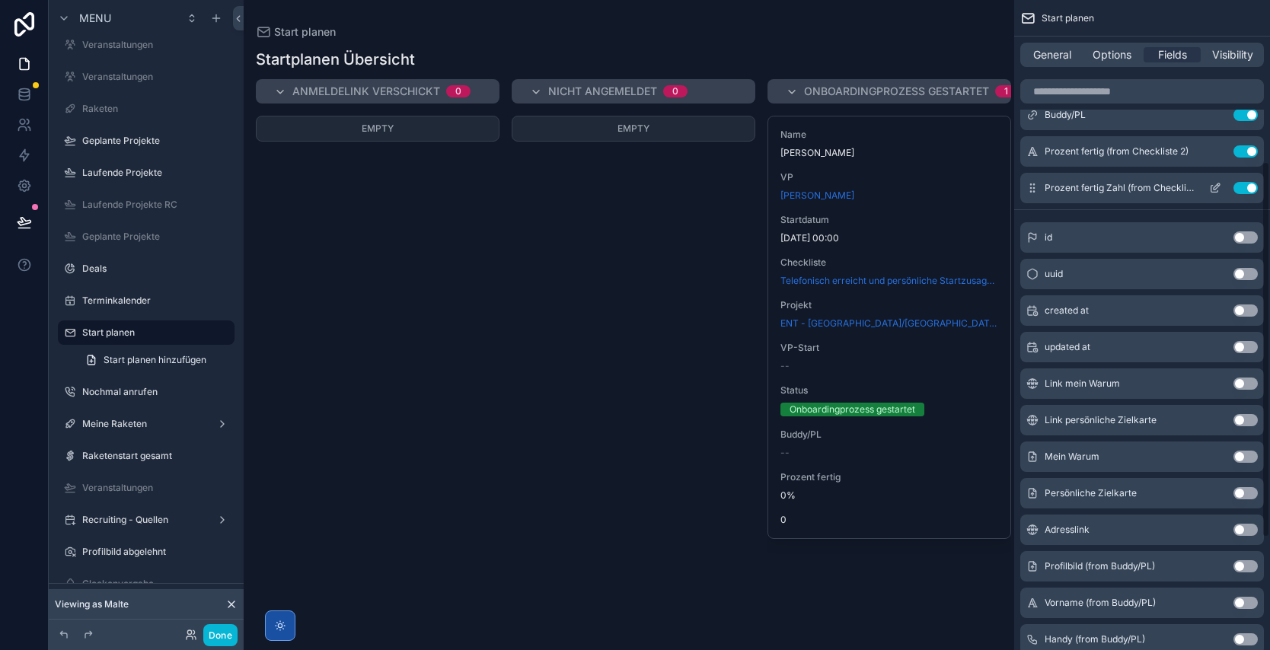
click at [1242, 184] on button "Use setting" at bounding box center [1245, 188] width 24 height 12
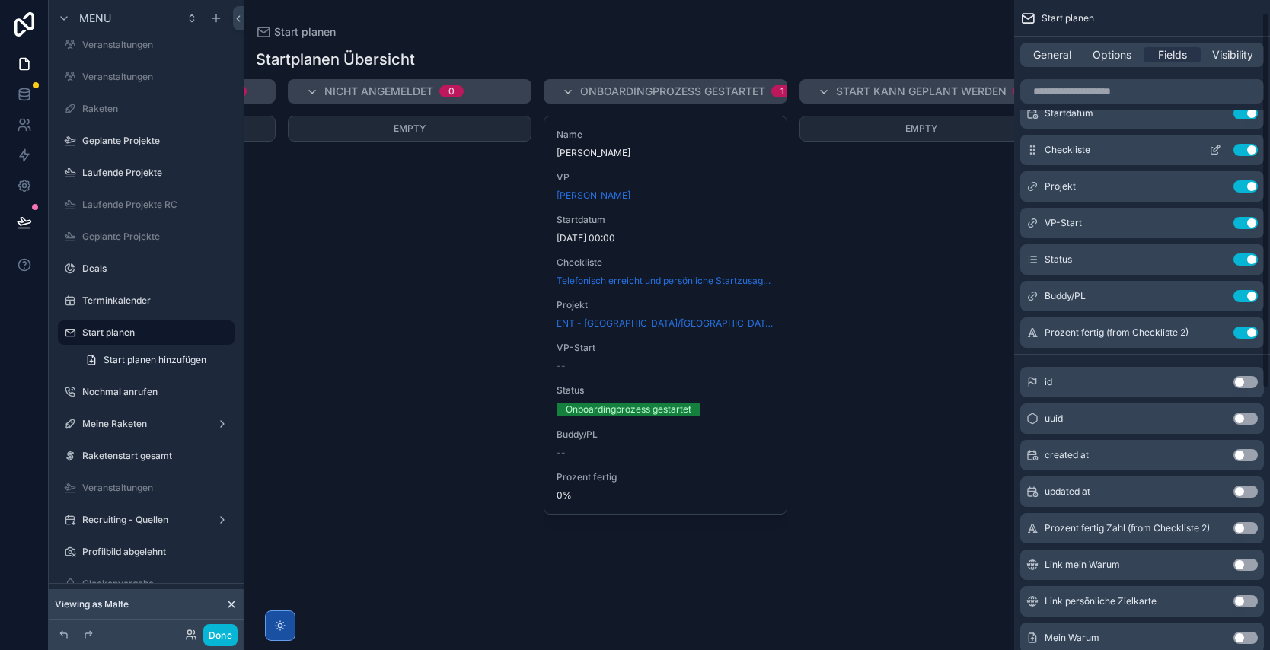
scroll to position [0, 0]
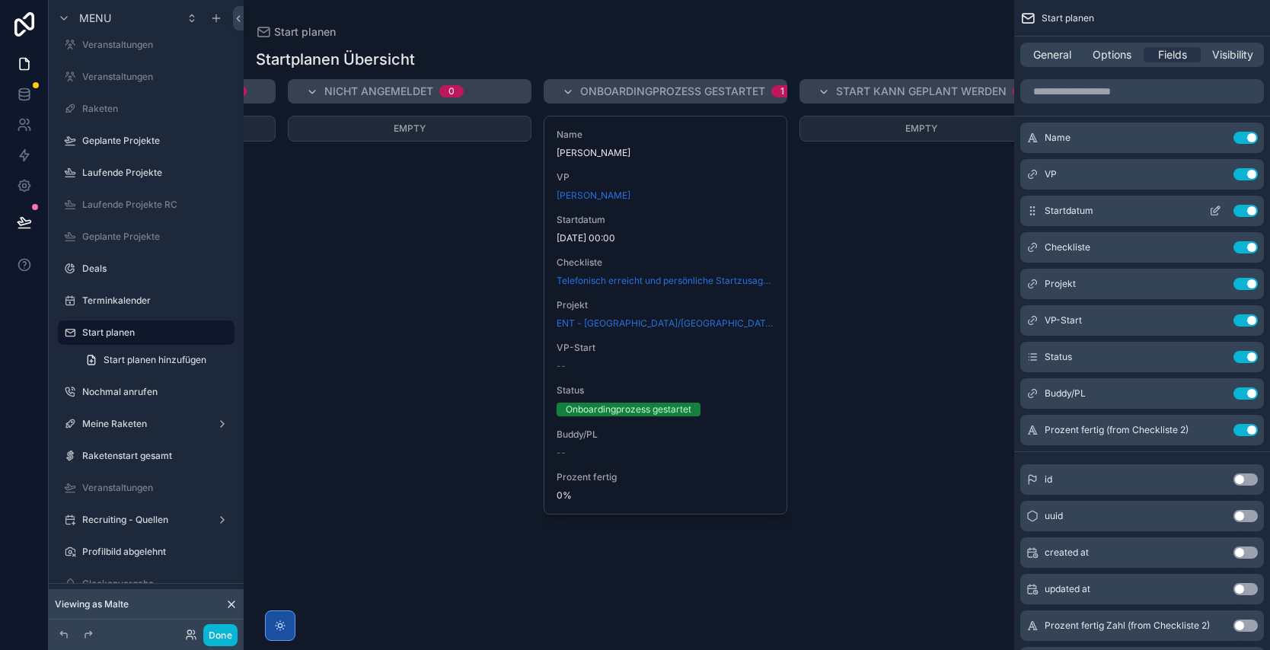
click at [1247, 174] on button "Use setting" at bounding box center [1245, 174] width 24 height 12
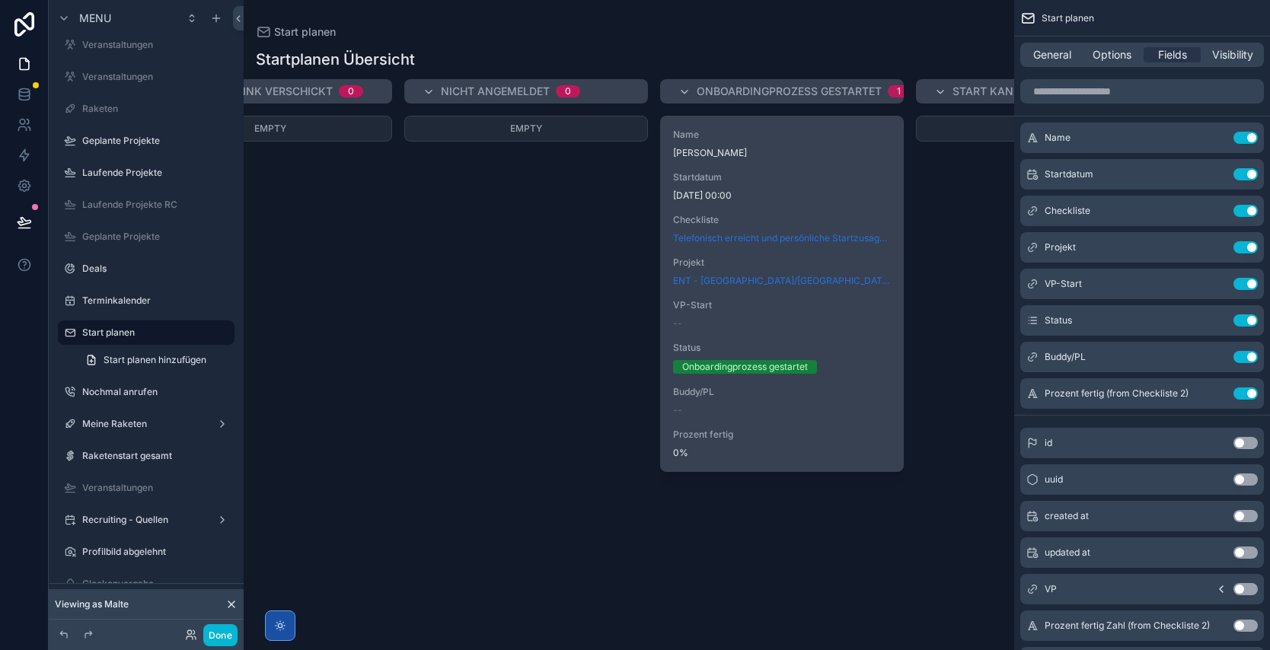
scroll to position [0, 109]
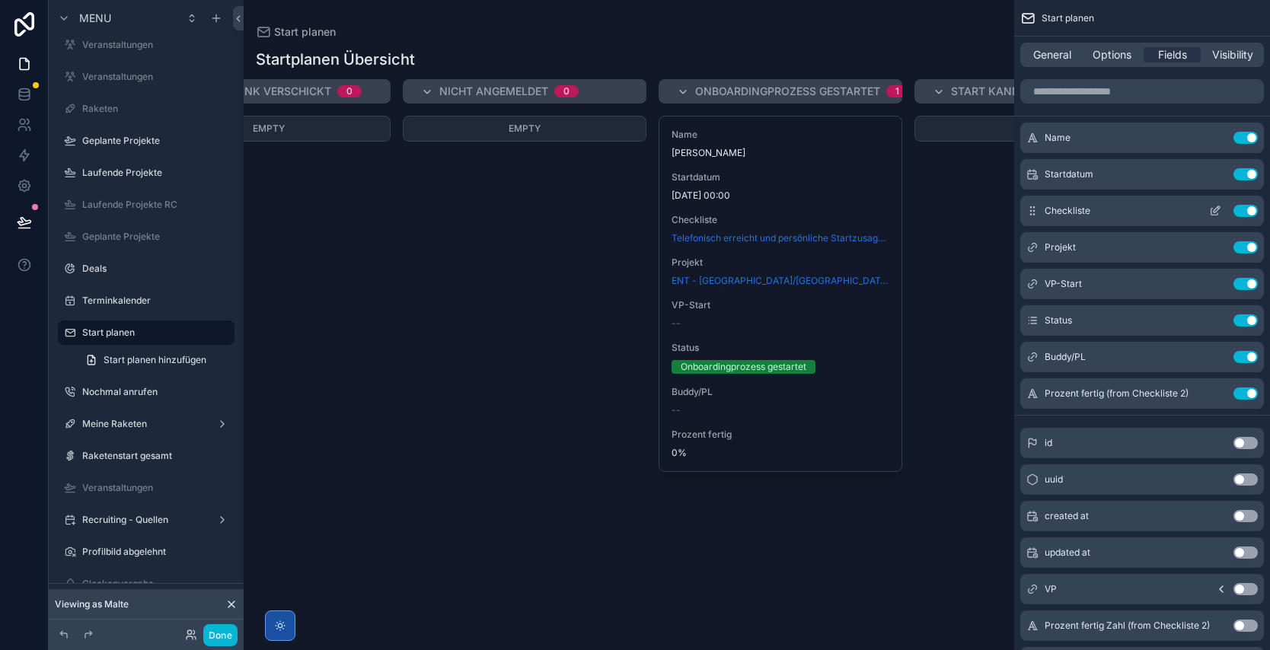
click at [1244, 212] on button "Use setting" at bounding box center [1245, 211] width 24 height 12
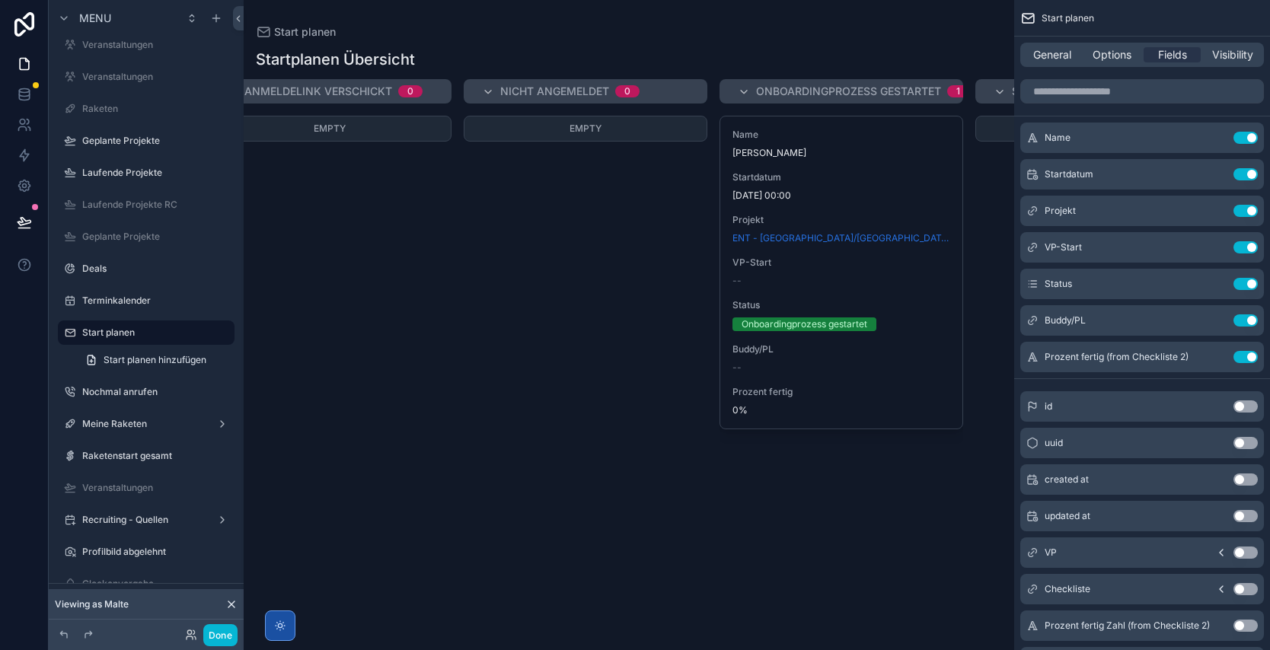
scroll to position [0, 92]
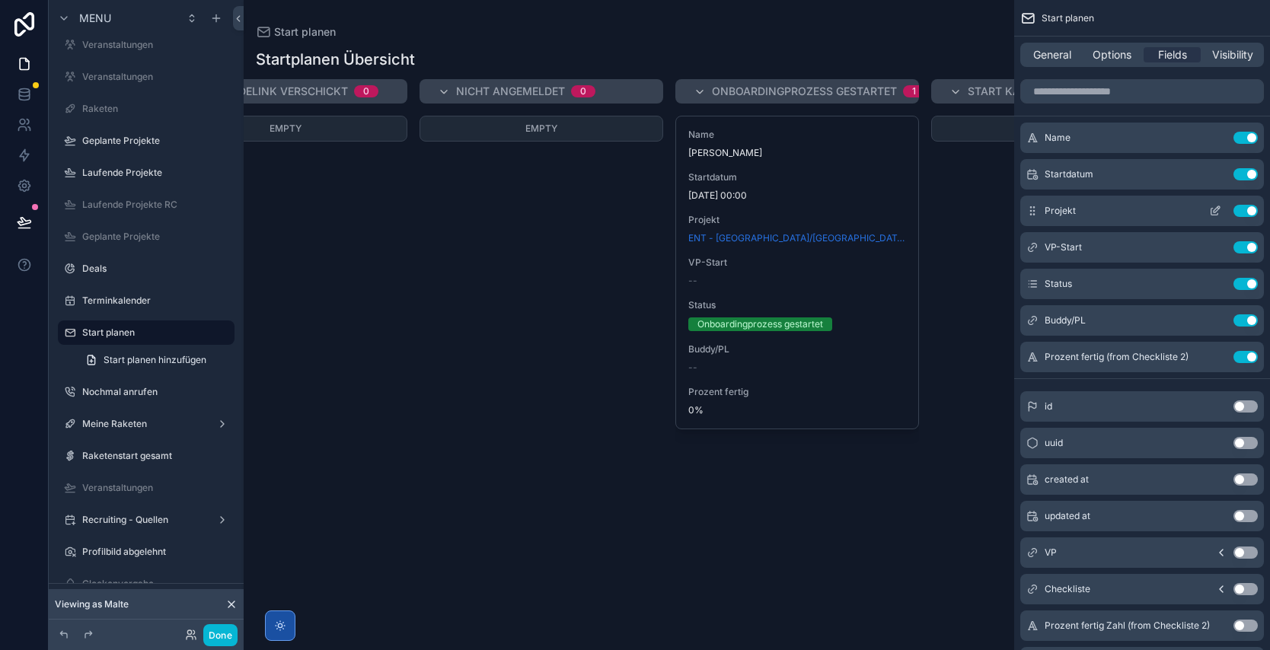
click at [1216, 211] on icon "scrollable content" at bounding box center [1216, 209] width 6 height 6
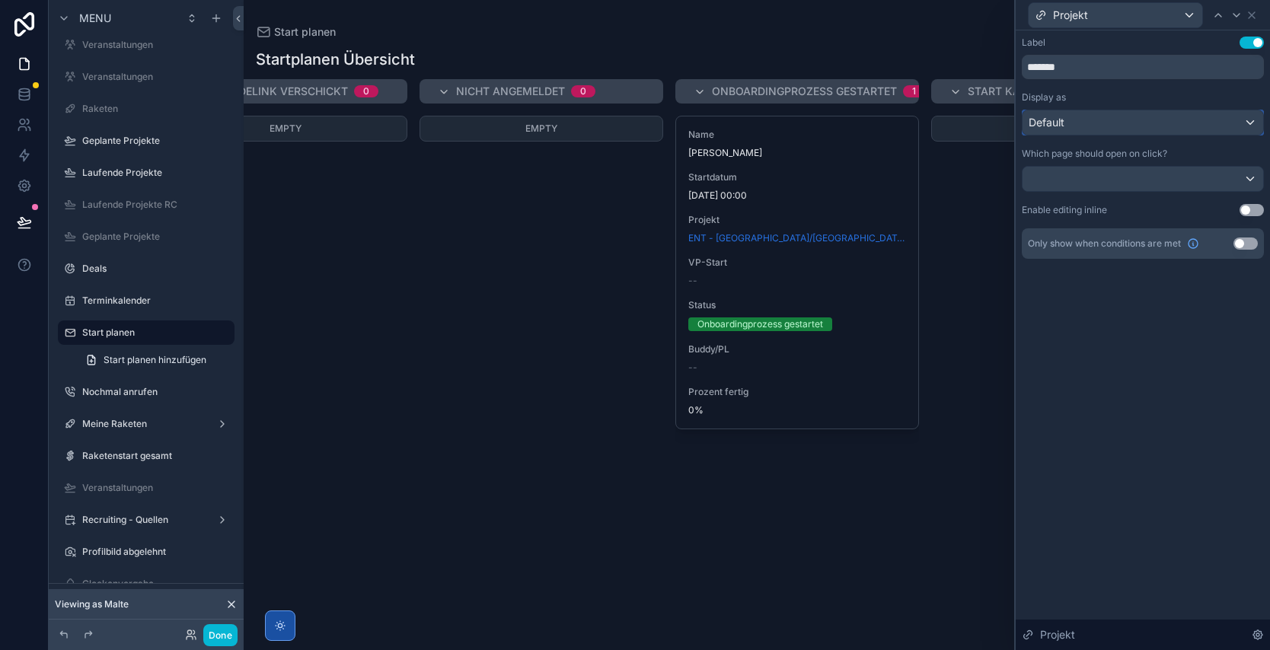
click at [1110, 111] on div "Default" at bounding box center [1142, 122] width 241 height 24
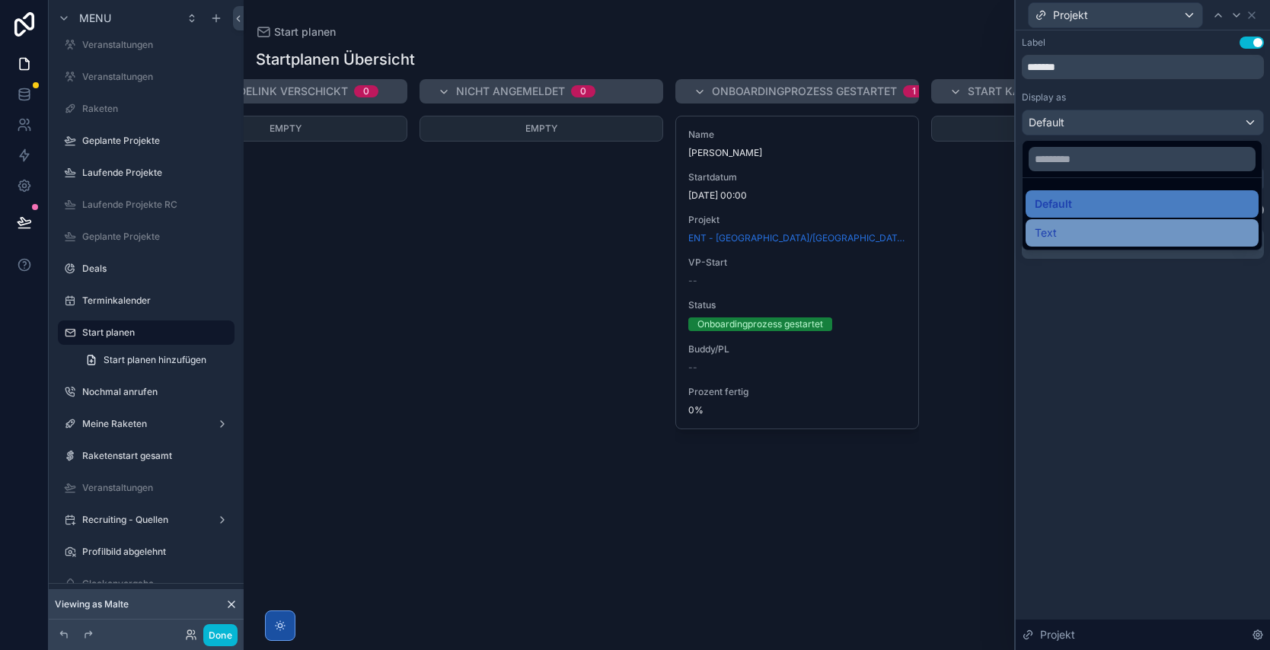
click at [1079, 237] on div "Text" at bounding box center [1141, 233] width 215 height 18
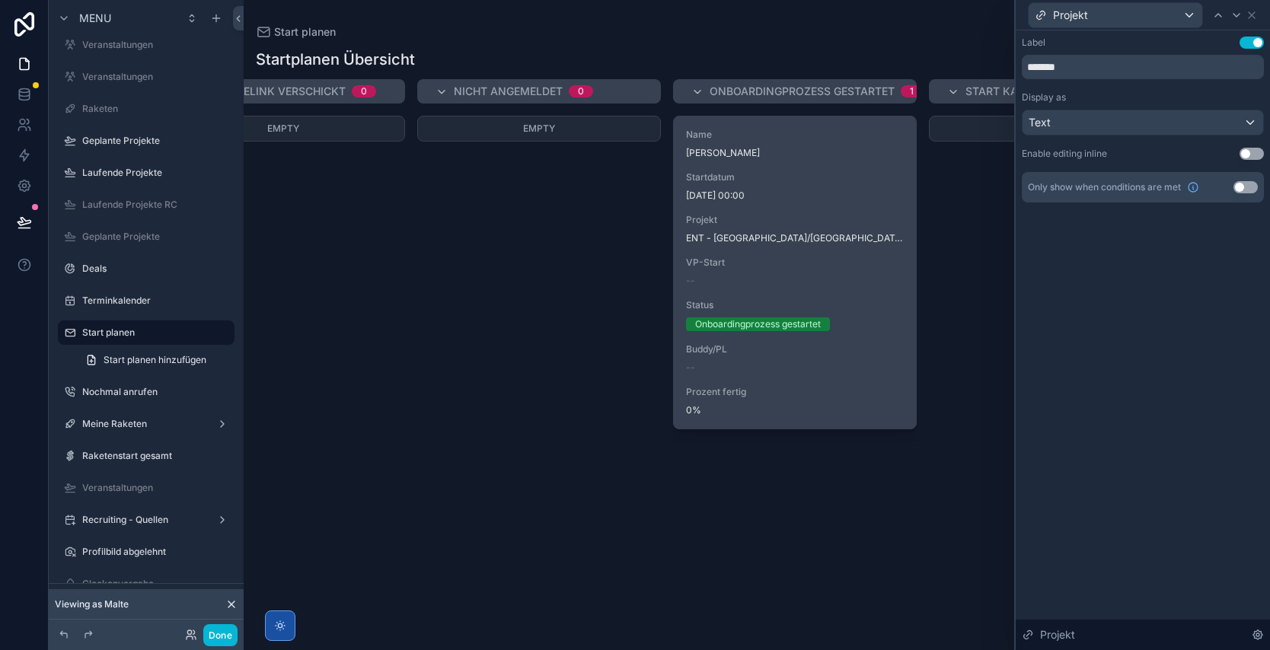
scroll to position [0, 97]
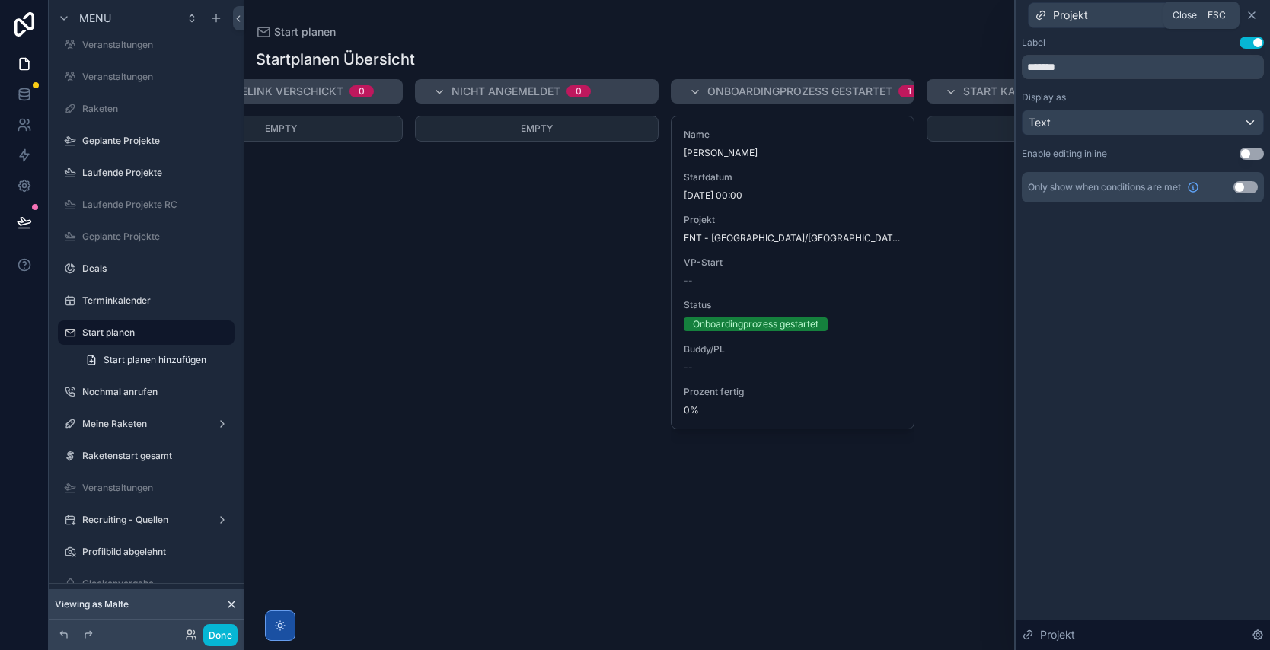
click at [1257, 19] on icon at bounding box center [1251, 15] width 12 height 12
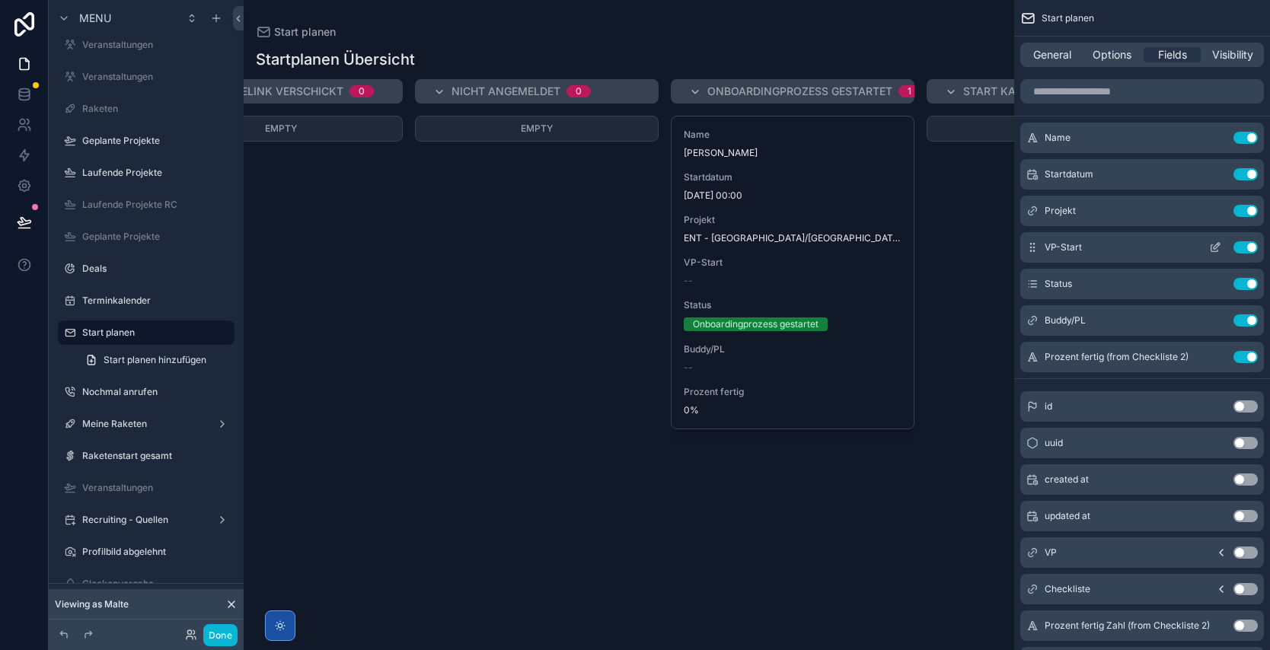
click at [1248, 246] on button "Use setting" at bounding box center [1245, 247] width 24 height 12
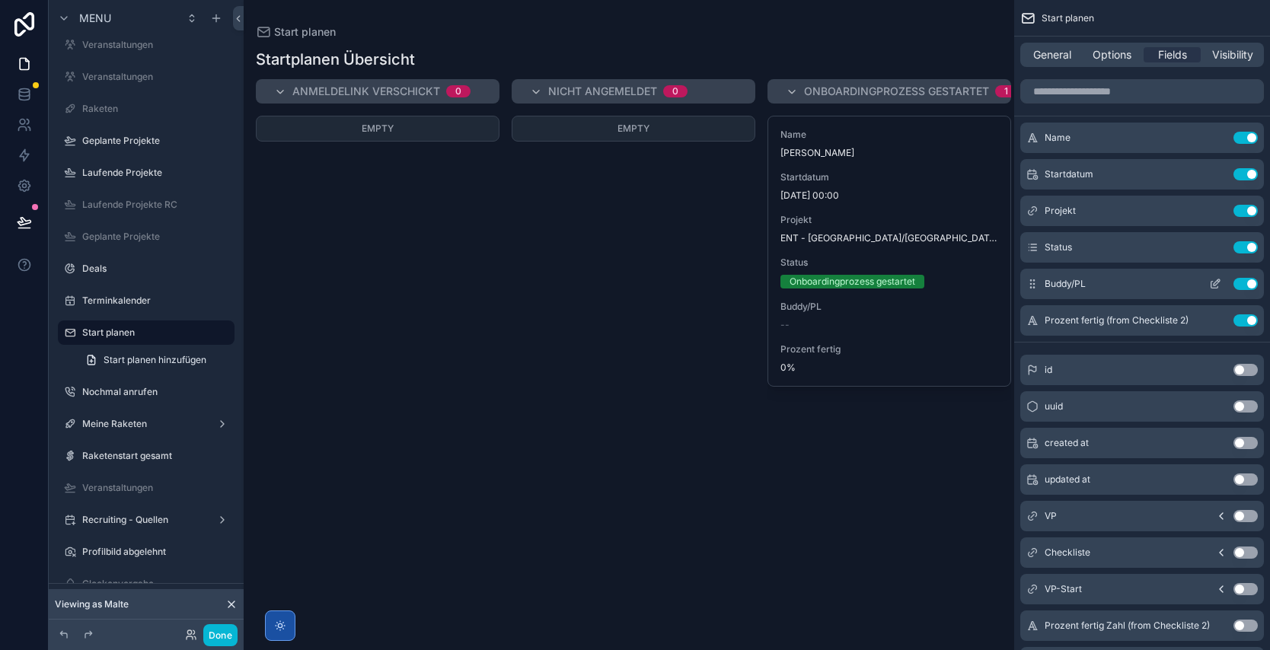
click at [1245, 282] on button "Use setting" at bounding box center [1245, 284] width 24 height 12
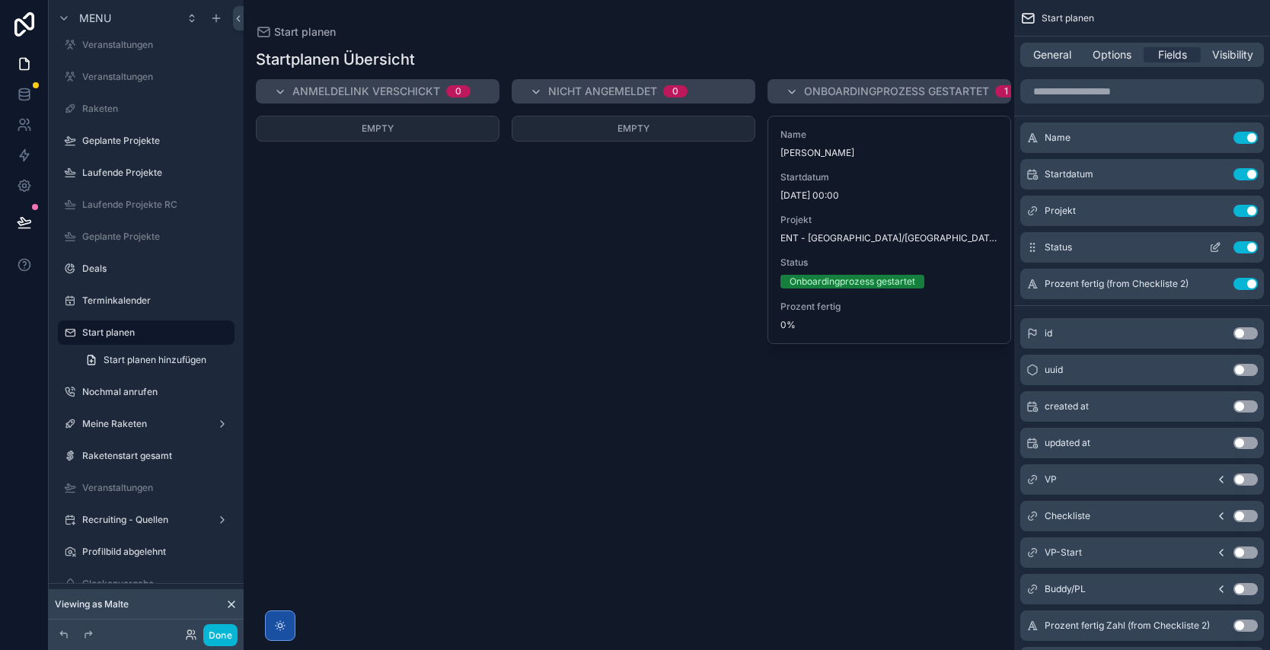
click at [1251, 241] on button "Use setting" at bounding box center [1245, 247] width 24 height 12
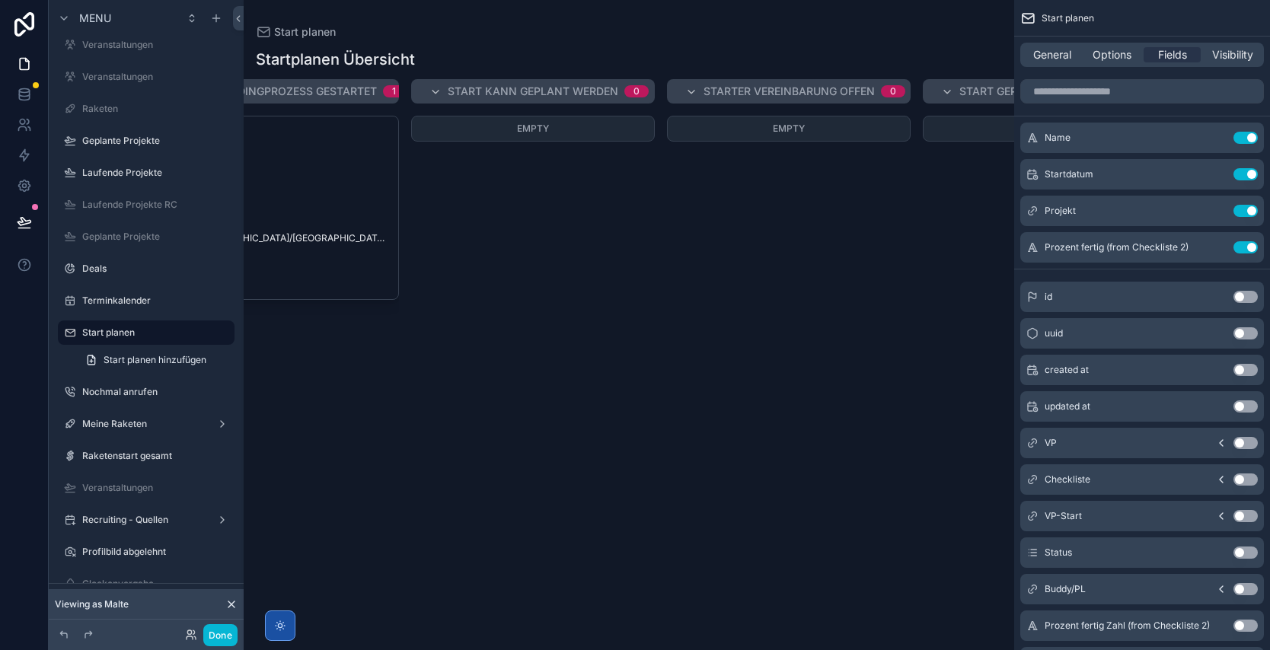
scroll to position [0, 618]
click at [1044, 51] on span "General" at bounding box center [1052, 54] width 38 height 15
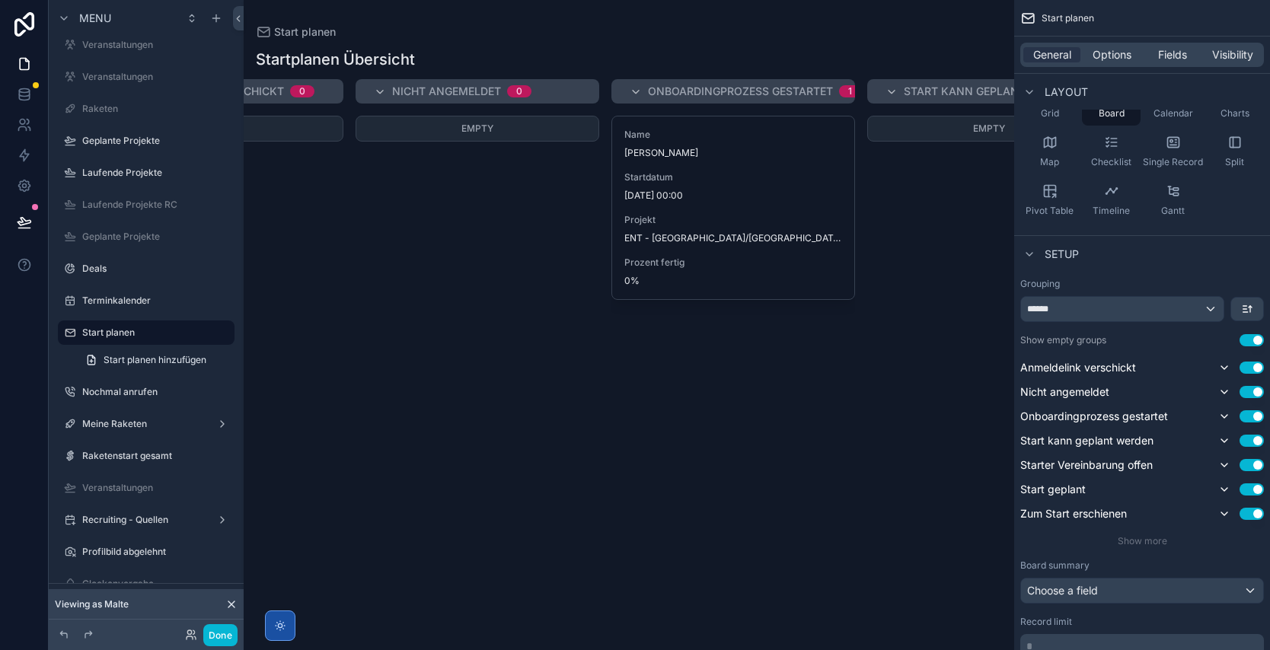
scroll to position [0, 172]
